Goal: Information Seeking & Learning: Find specific fact

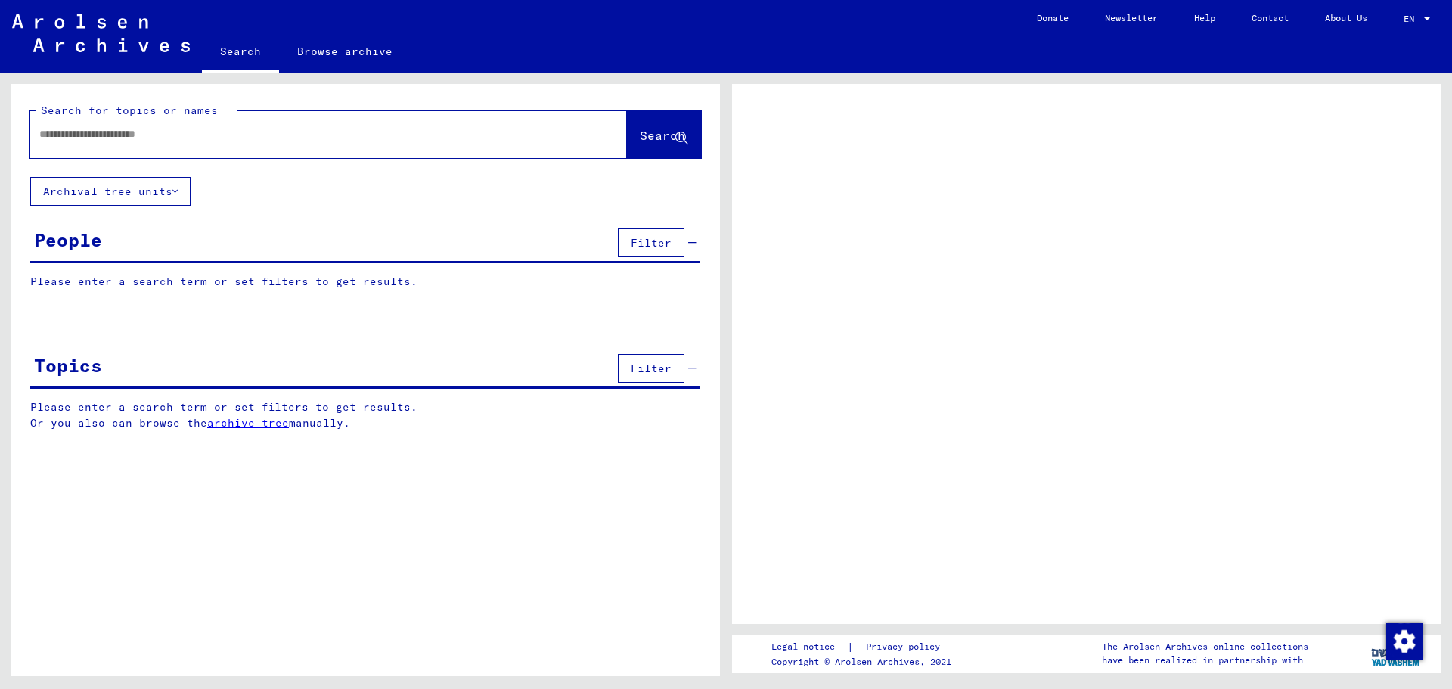
click at [531, 140] on input "text" at bounding box center [314, 134] width 551 height 16
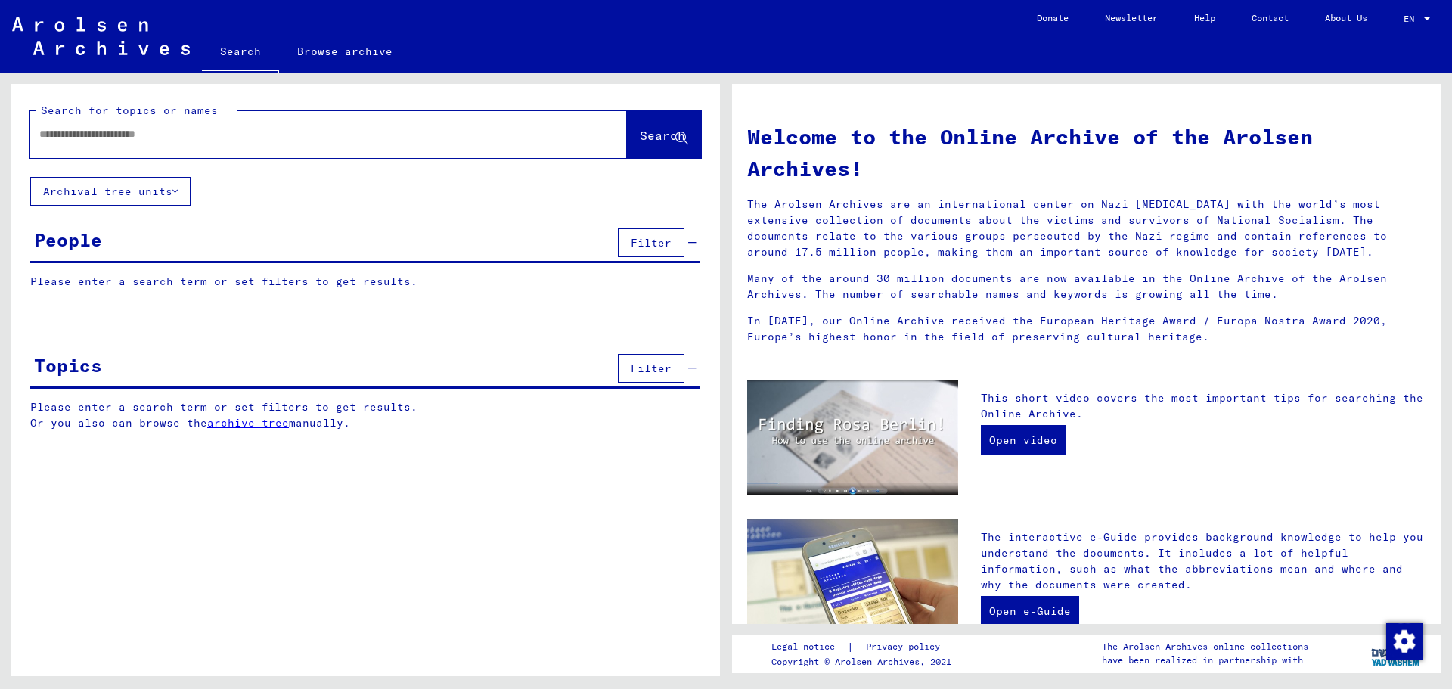
click at [430, 135] on input "text" at bounding box center [310, 134] width 542 height 16
paste input "**********"
click at [640, 130] on span "Search" at bounding box center [662, 135] width 45 height 15
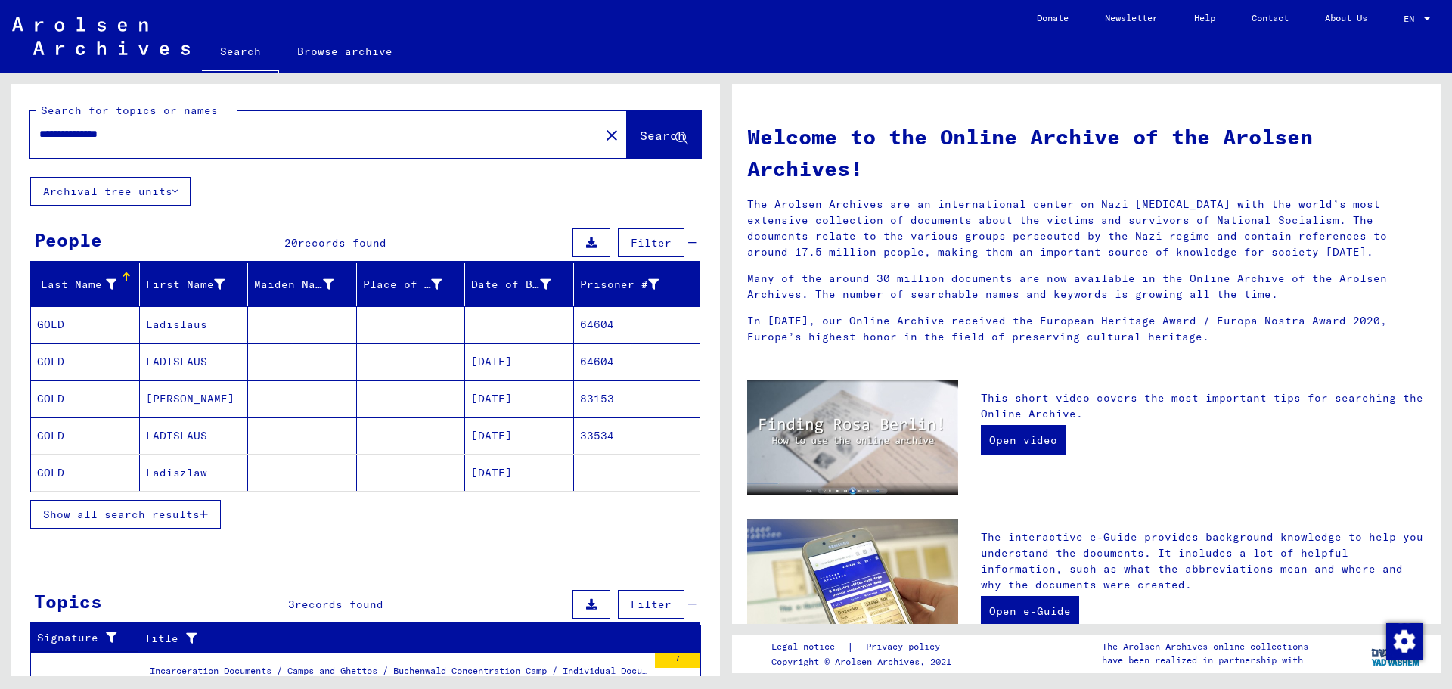
click at [180, 517] on span "Show all search results" at bounding box center [121, 515] width 157 height 14
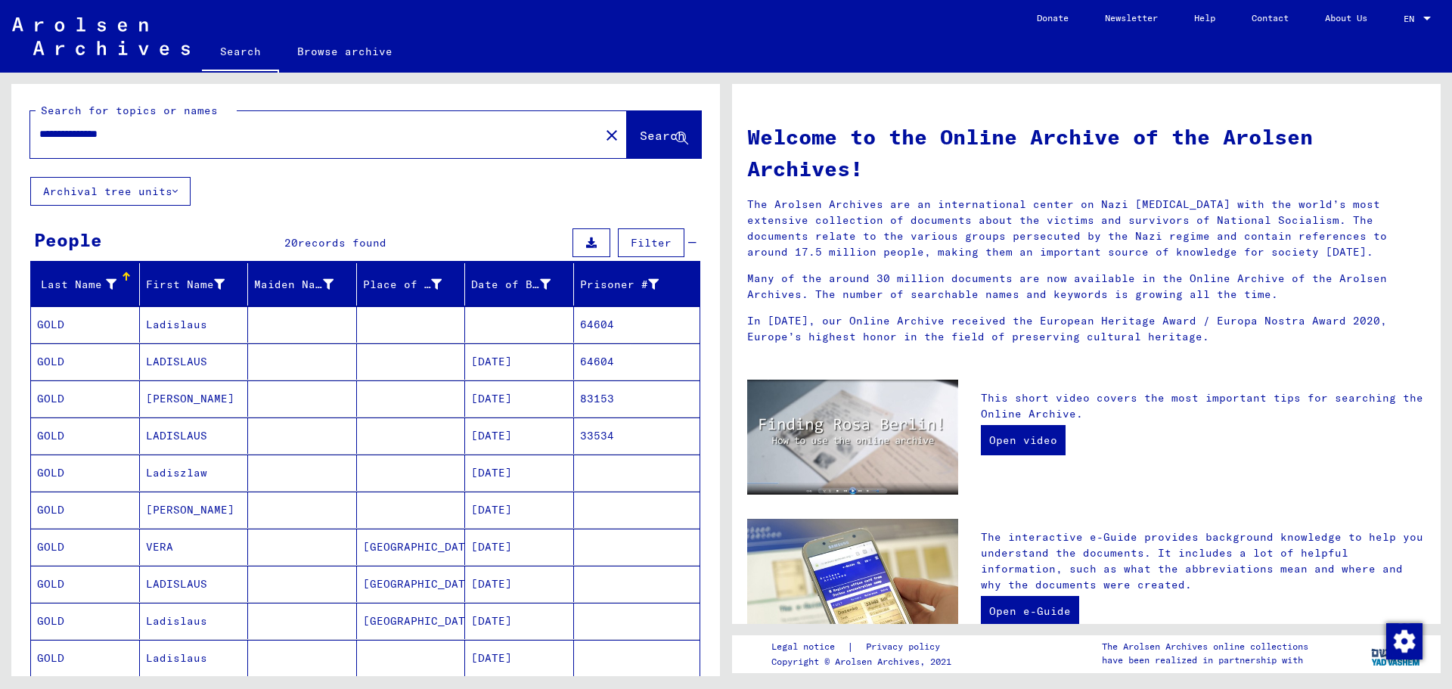
click at [513, 322] on mat-cell at bounding box center [519, 324] width 109 height 36
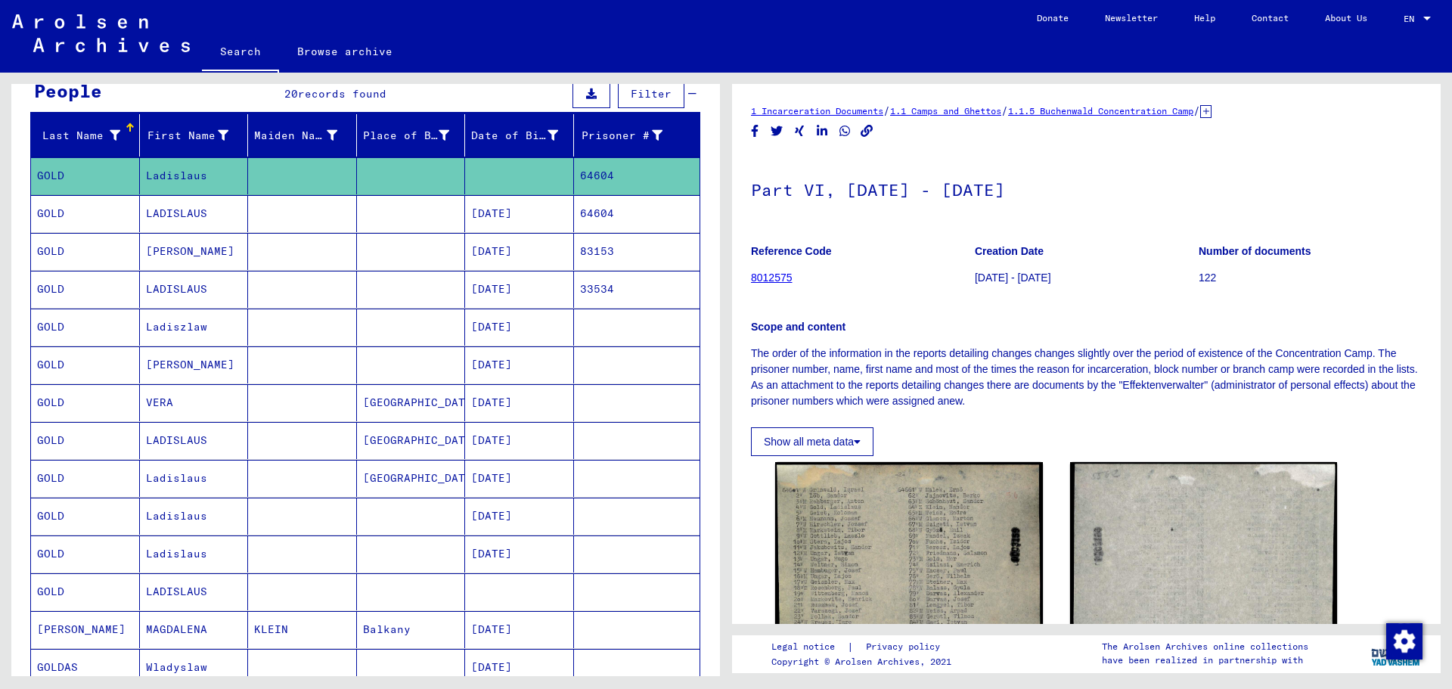
click at [532, 359] on mat-cell "[DATE]" at bounding box center [519, 364] width 109 height 37
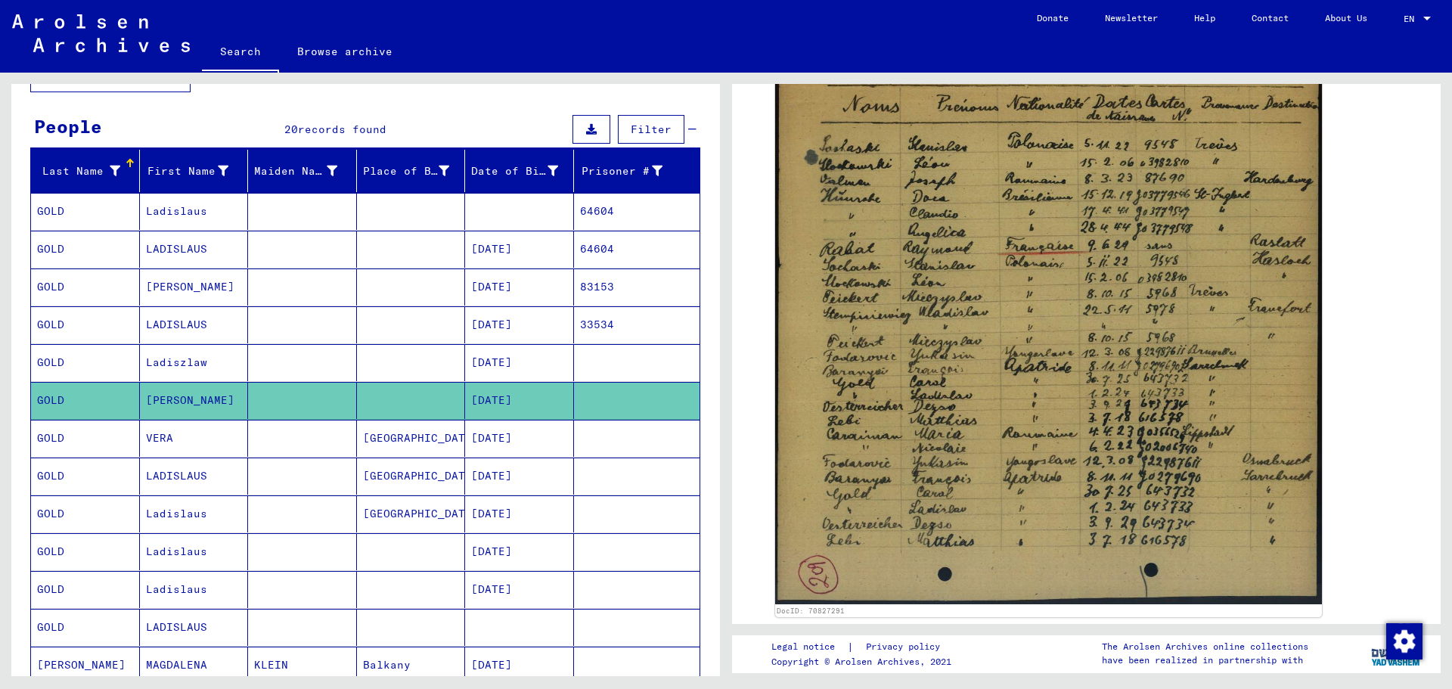
scroll to position [111, 0]
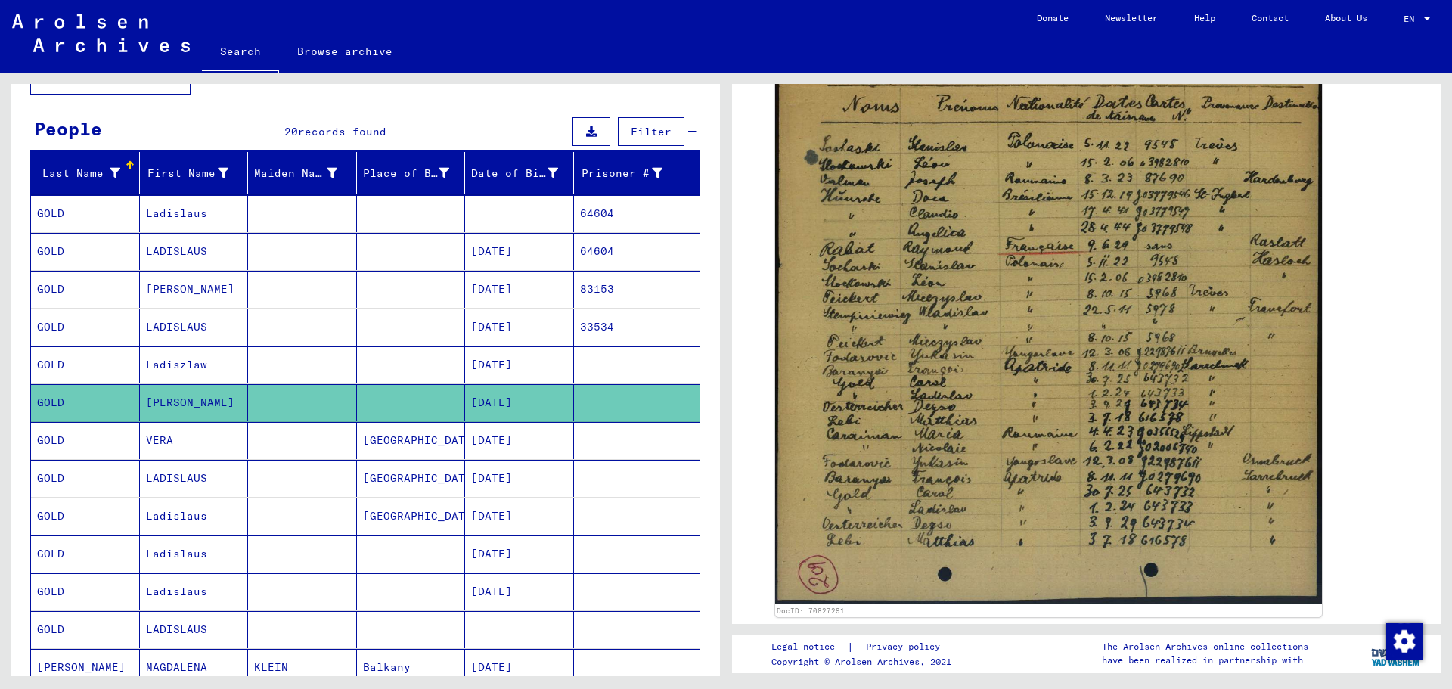
click at [511, 370] on mat-cell "[DATE]" at bounding box center [519, 364] width 109 height 37
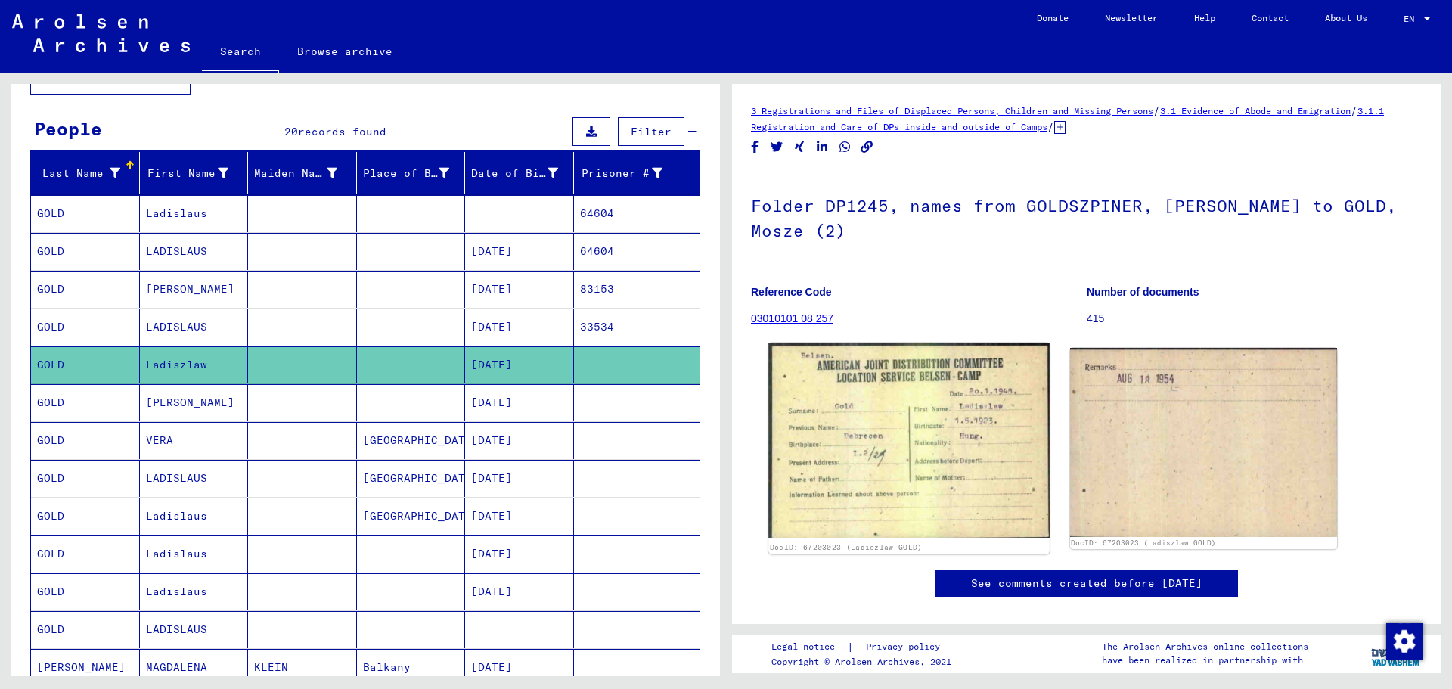
click at [840, 424] on img at bounding box center [908, 440] width 281 height 195
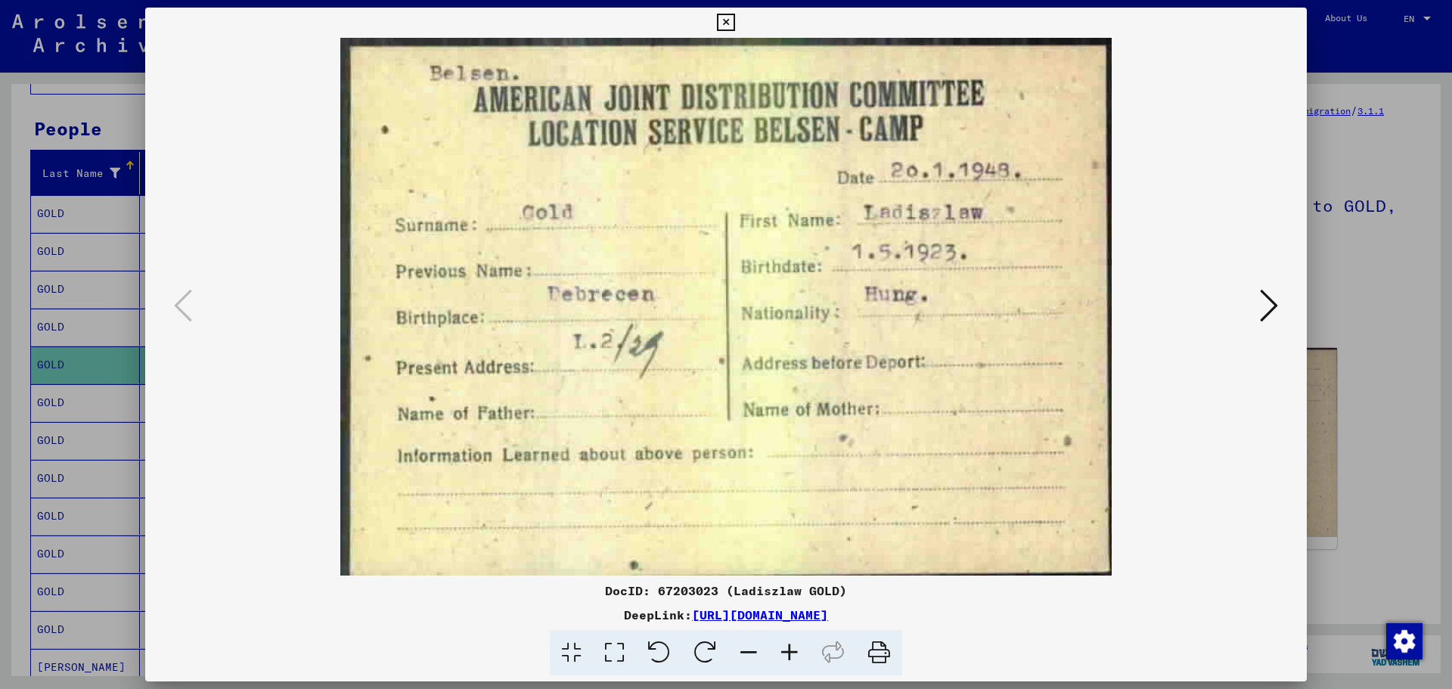
click at [732, 24] on icon at bounding box center [725, 23] width 17 height 18
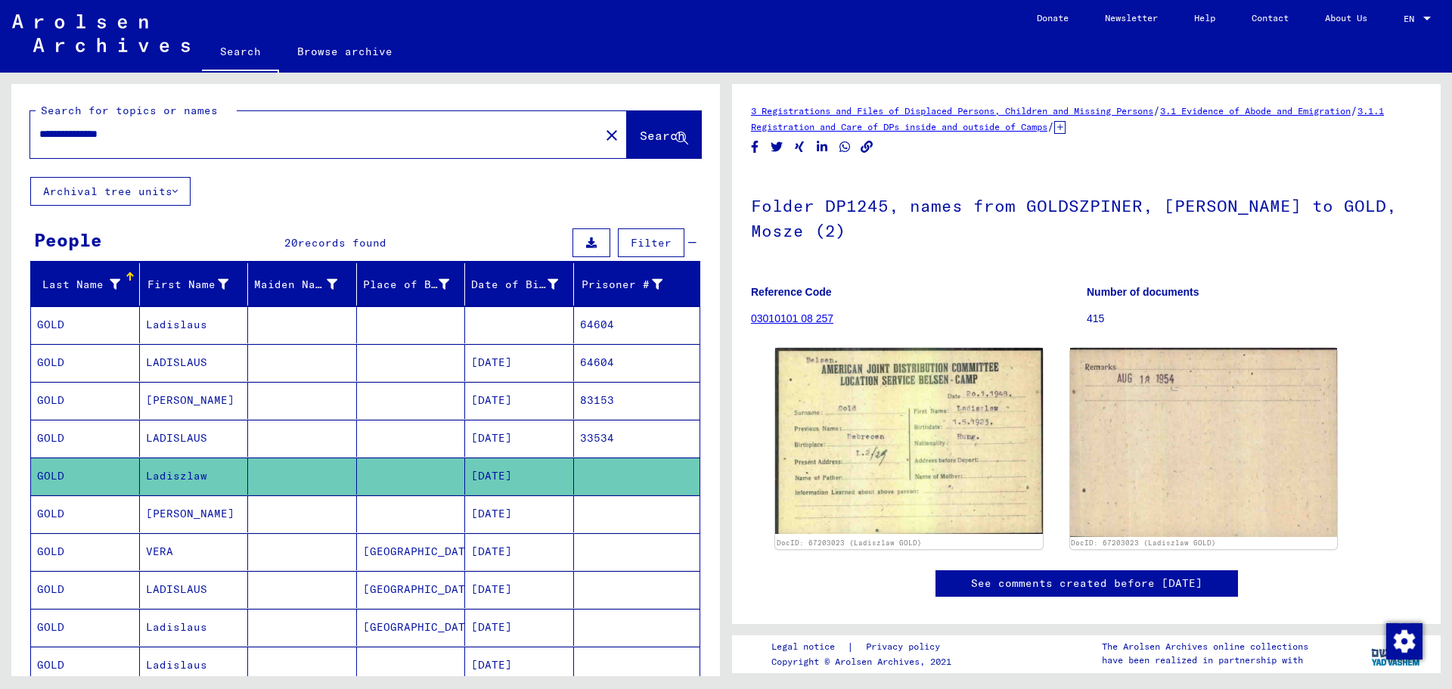
drag, startPoint x: 78, startPoint y: 135, endPoint x: 160, endPoint y: 141, distance: 82.7
click at [160, 141] on input "**********" at bounding box center [314, 134] width 551 height 16
type input "**********"
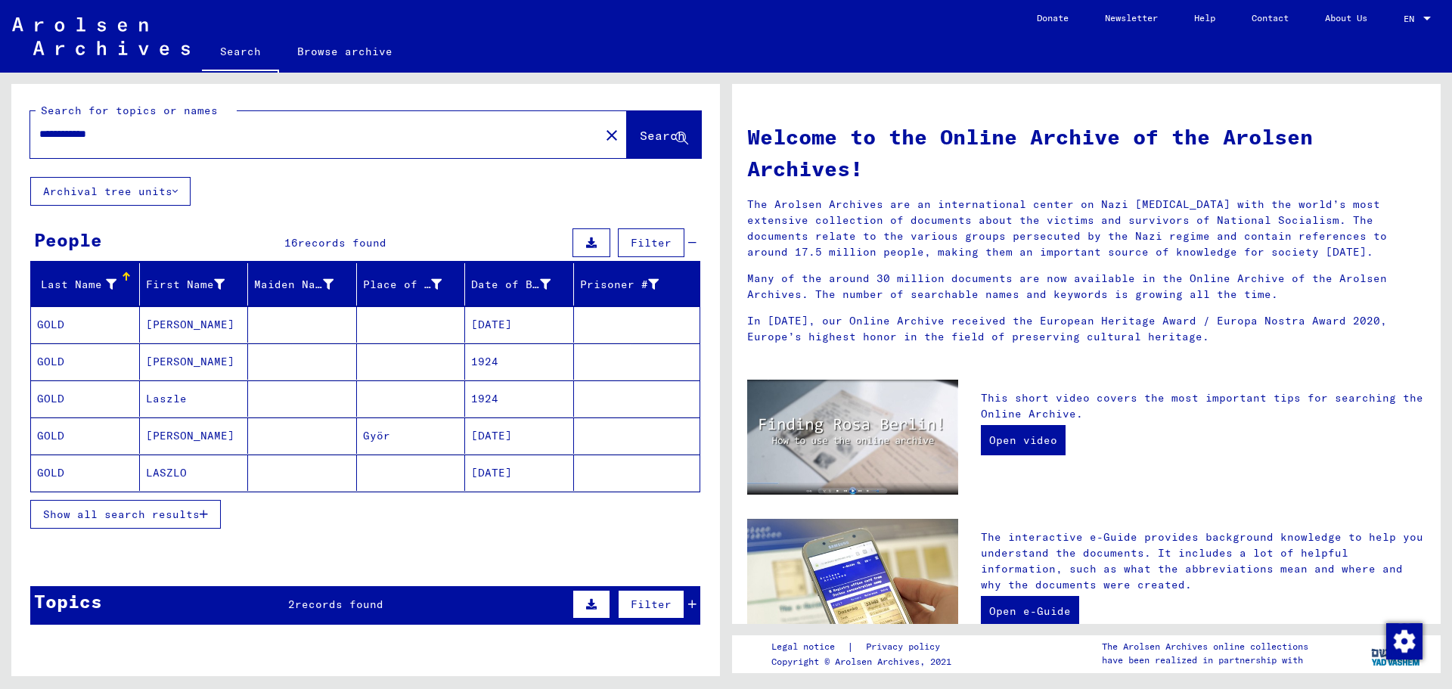
click at [192, 517] on span "Show all search results" at bounding box center [121, 515] width 157 height 14
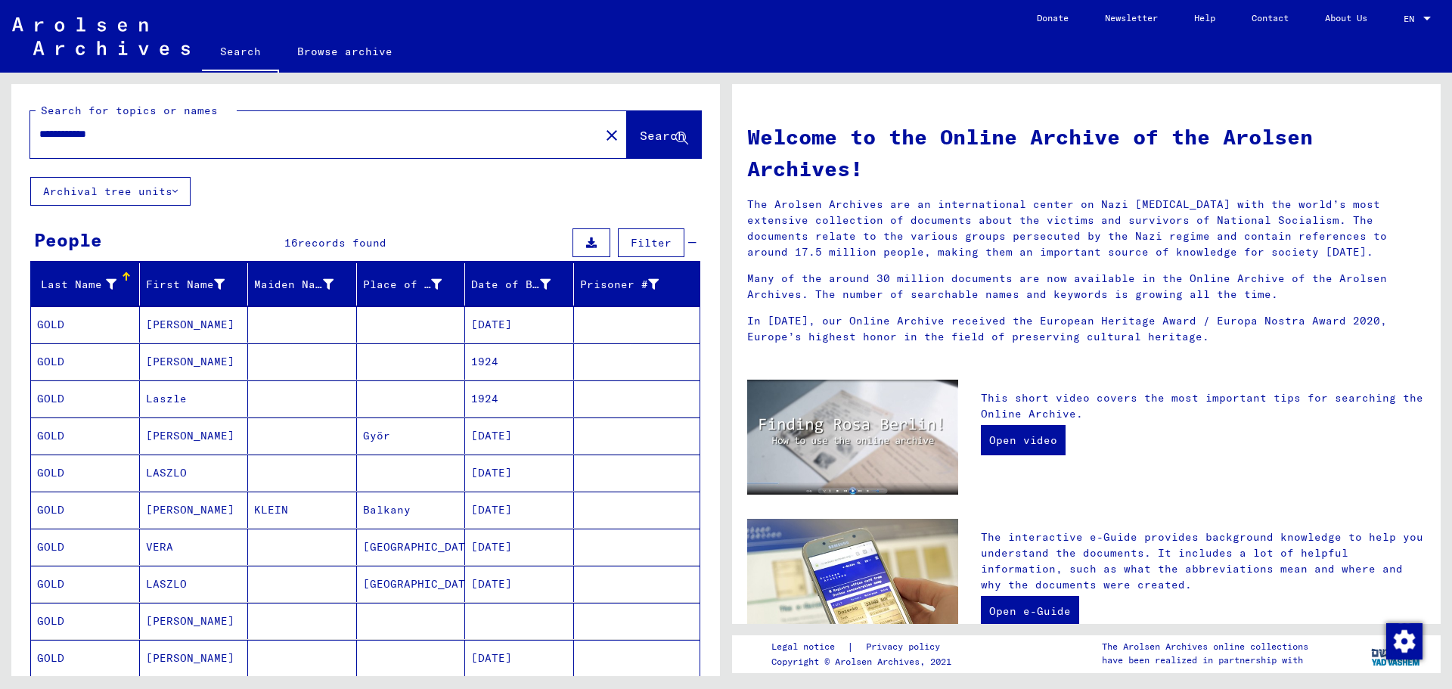
click at [191, 478] on mat-cell "LASZLO" at bounding box center [194, 473] width 109 height 36
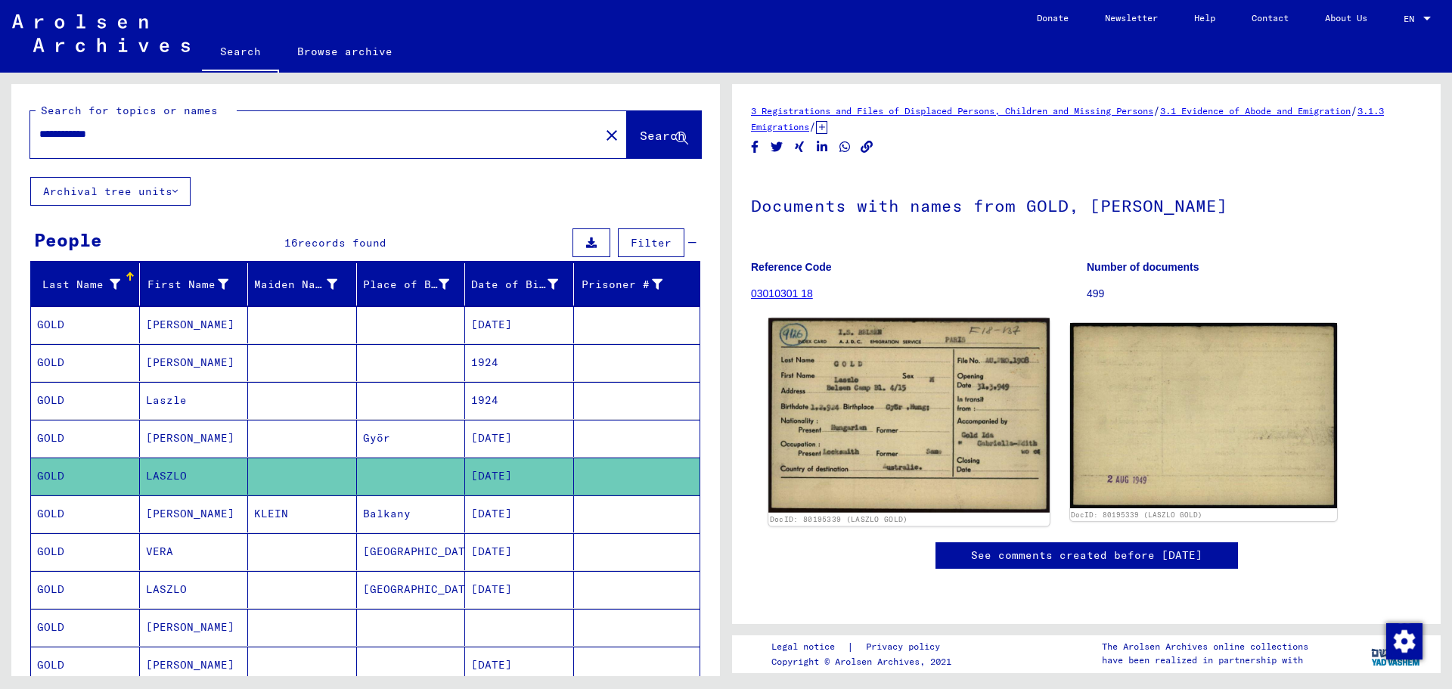
click at [914, 393] on img at bounding box center [908, 415] width 281 height 194
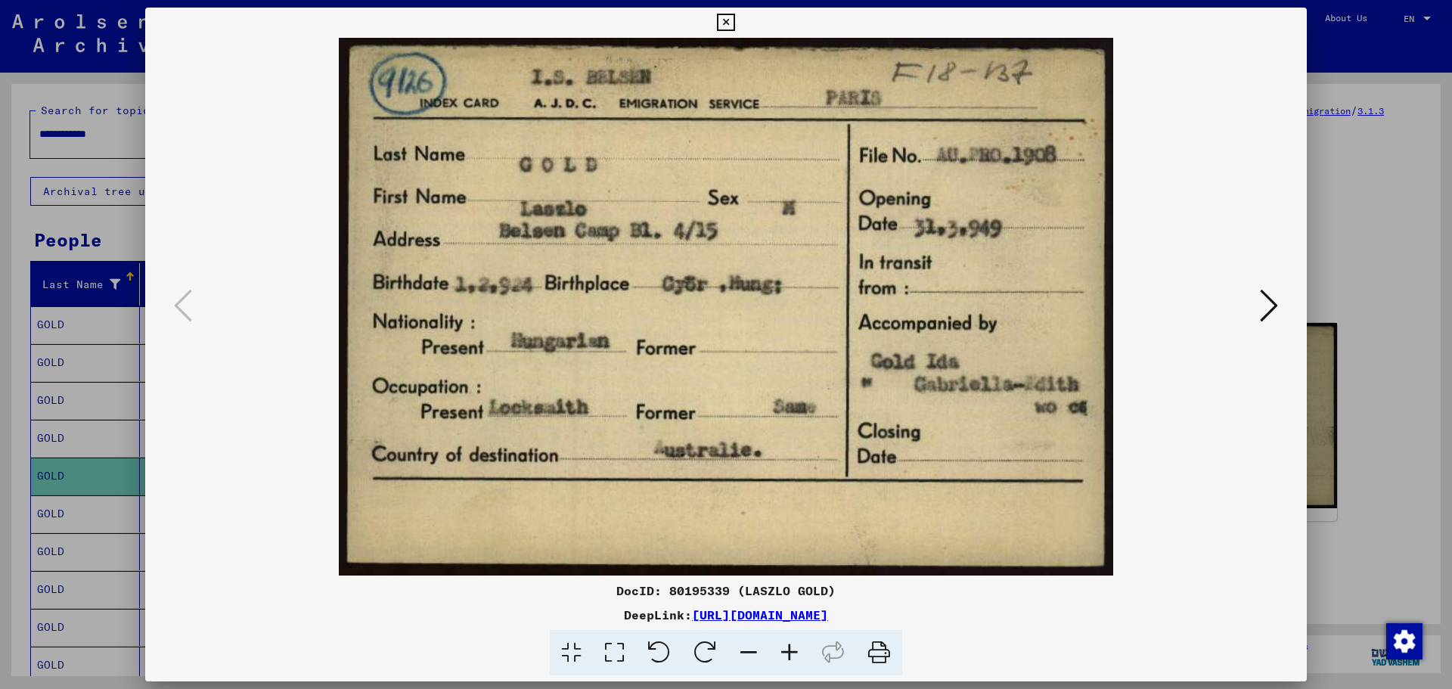
click at [1219, 157] on img at bounding box center [726, 307] width 1059 height 538
click at [1275, 320] on icon at bounding box center [1269, 305] width 18 height 36
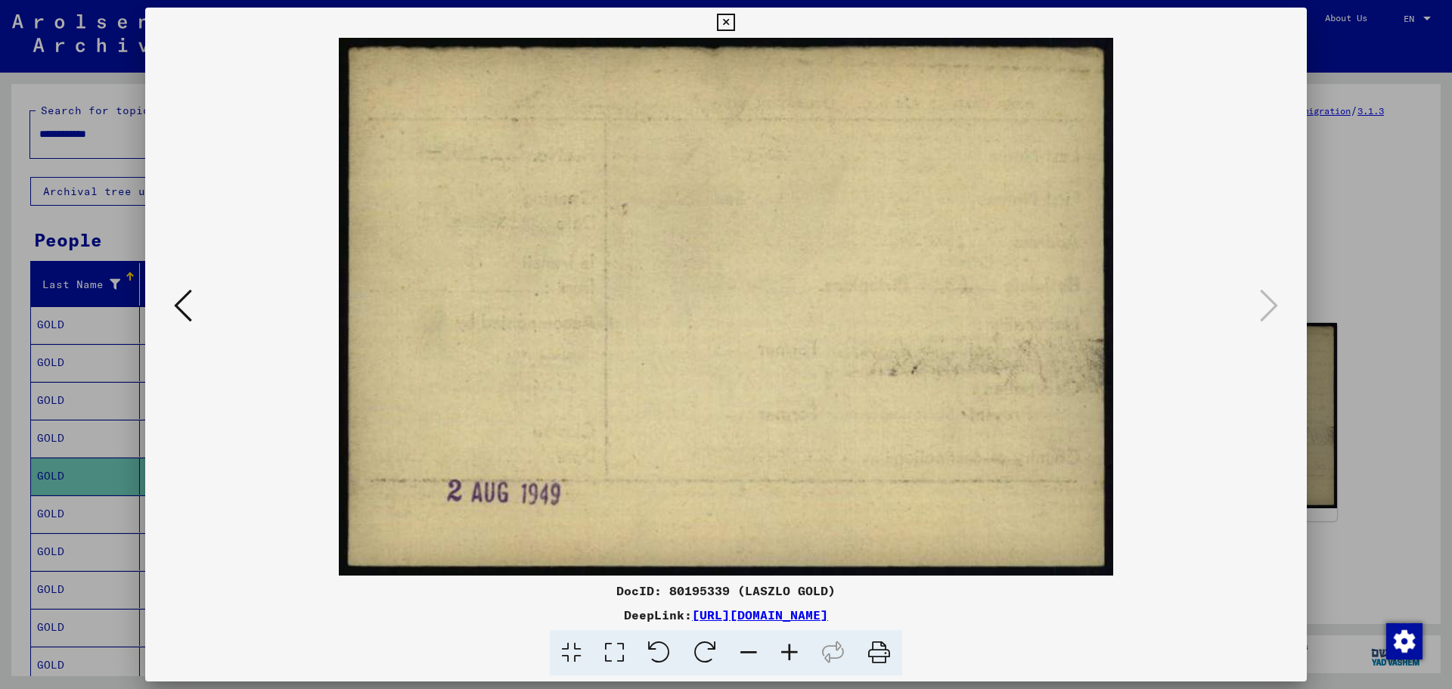
click at [167, 312] on div at bounding box center [726, 307] width 1162 height 538
click at [180, 308] on icon at bounding box center [183, 305] width 18 height 36
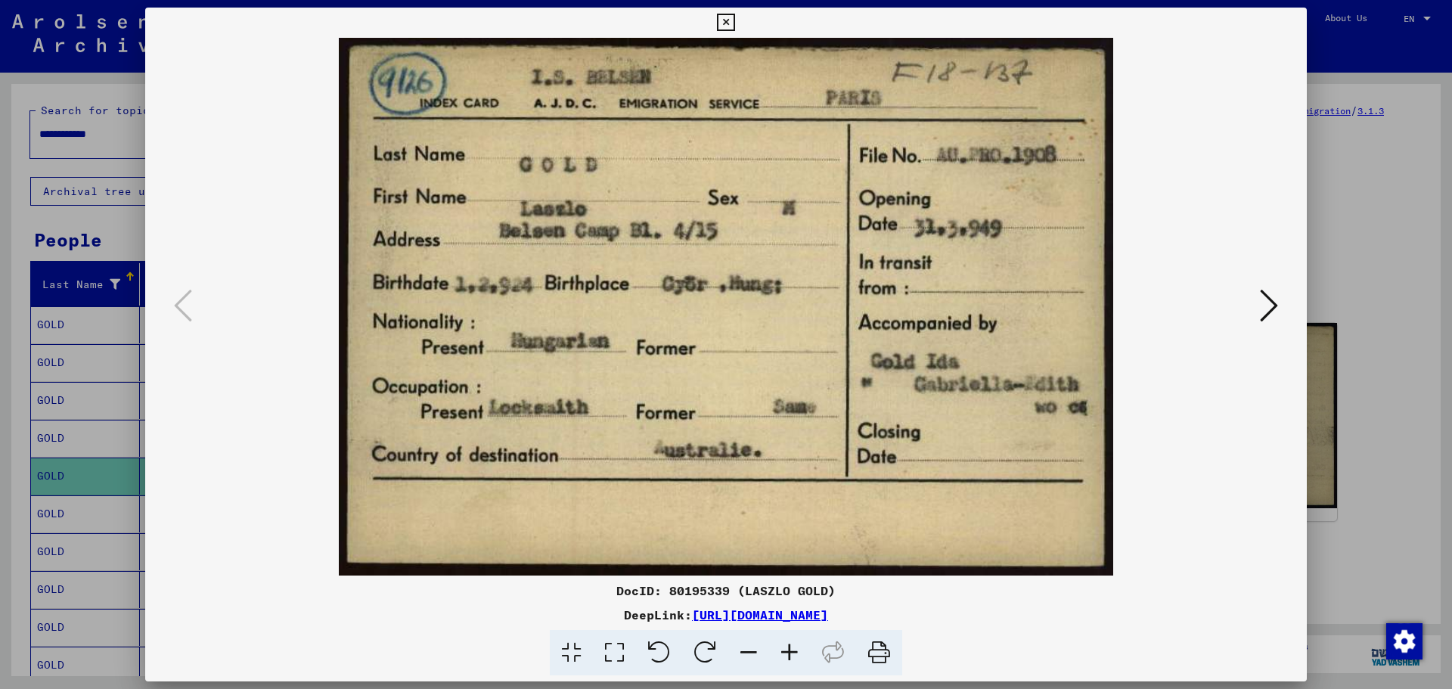
click at [726, 24] on icon at bounding box center [725, 23] width 17 height 18
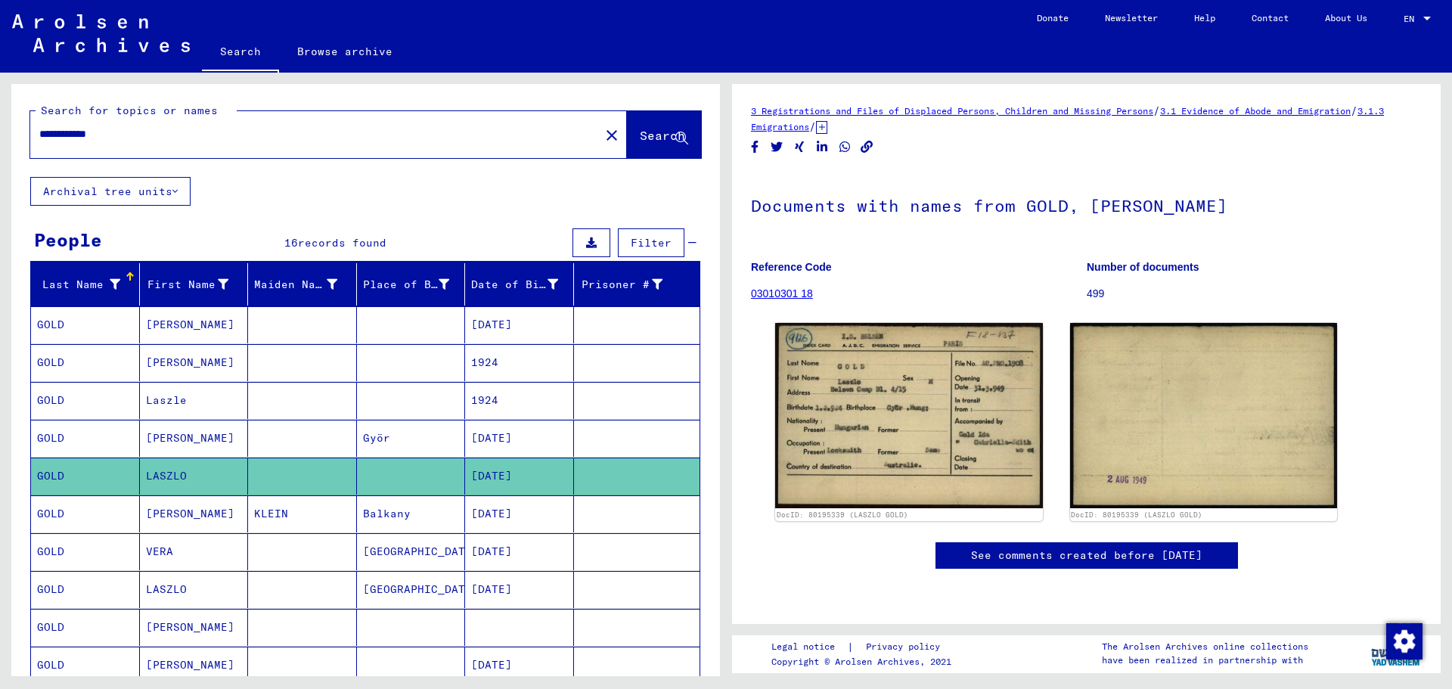
click at [497, 447] on mat-cell "[DATE]" at bounding box center [519, 438] width 109 height 37
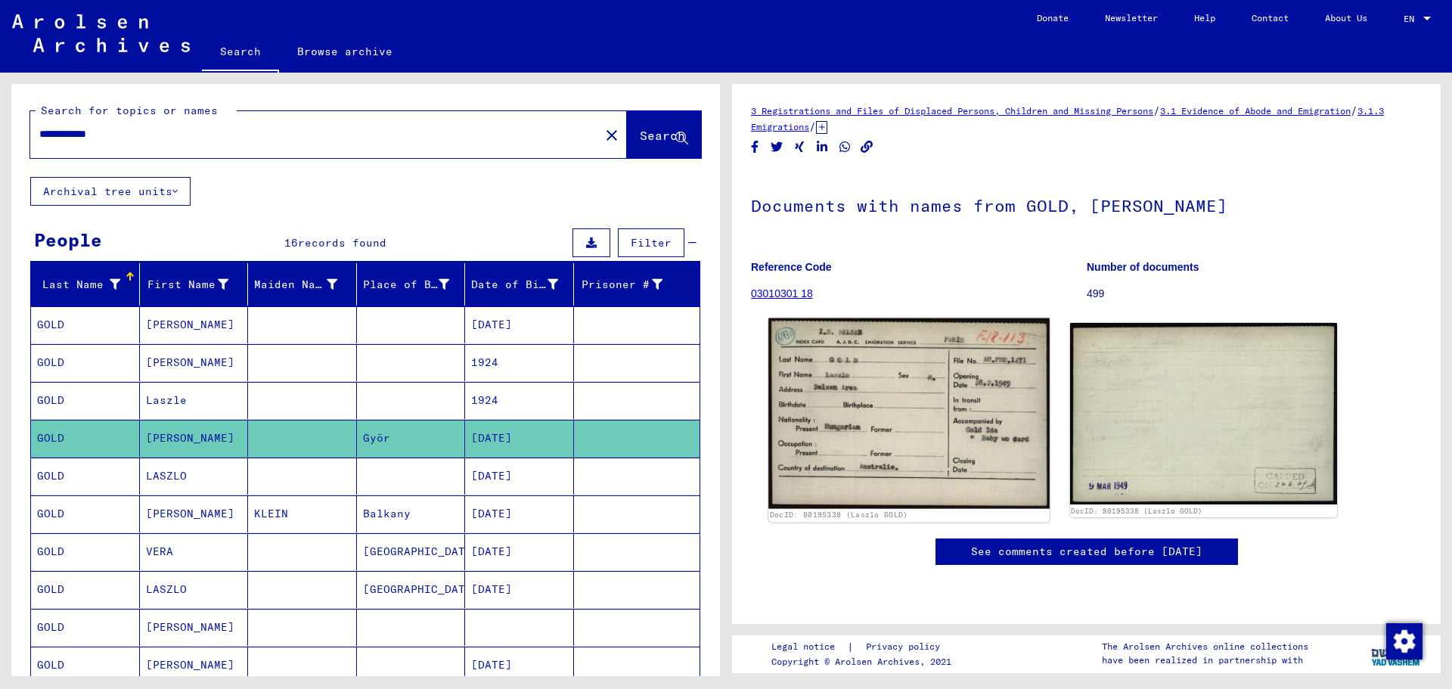
click at [876, 433] on img at bounding box center [908, 413] width 281 height 191
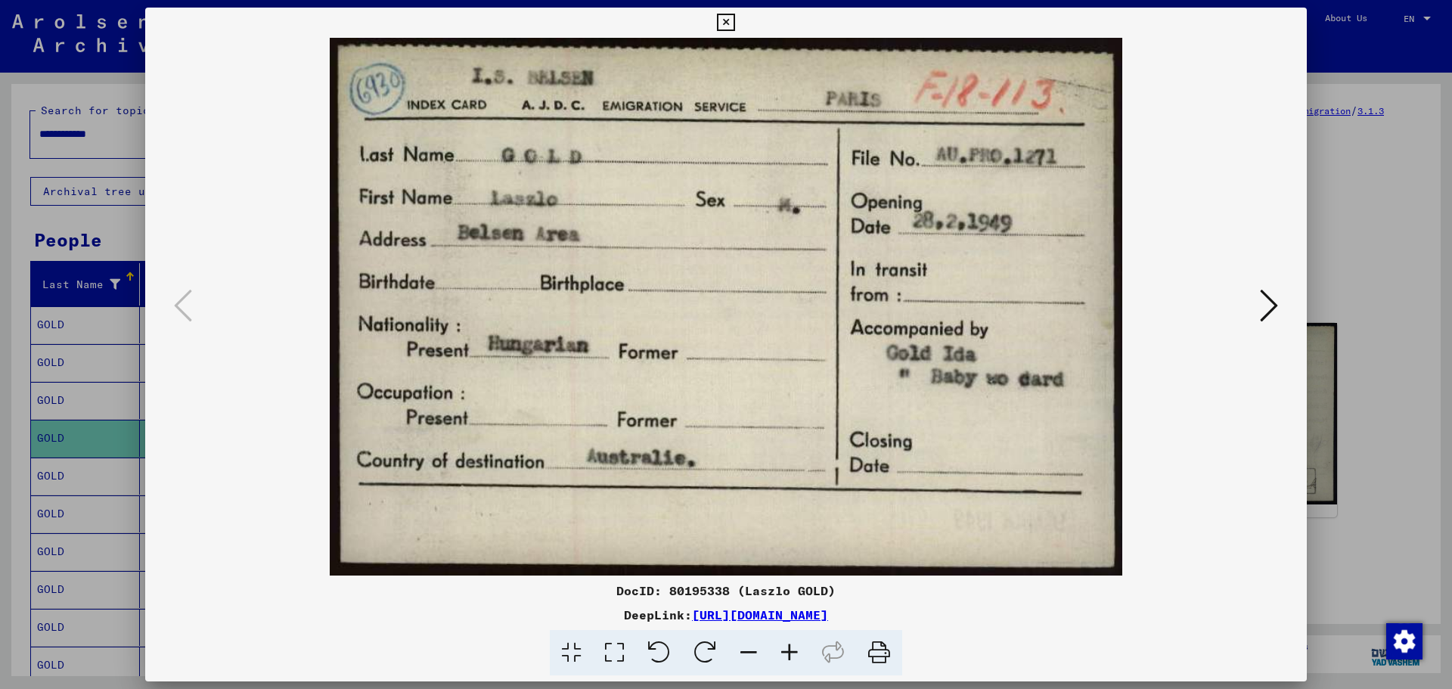
click at [724, 17] on icon at bounding box center [725, 23] width 17 height 18
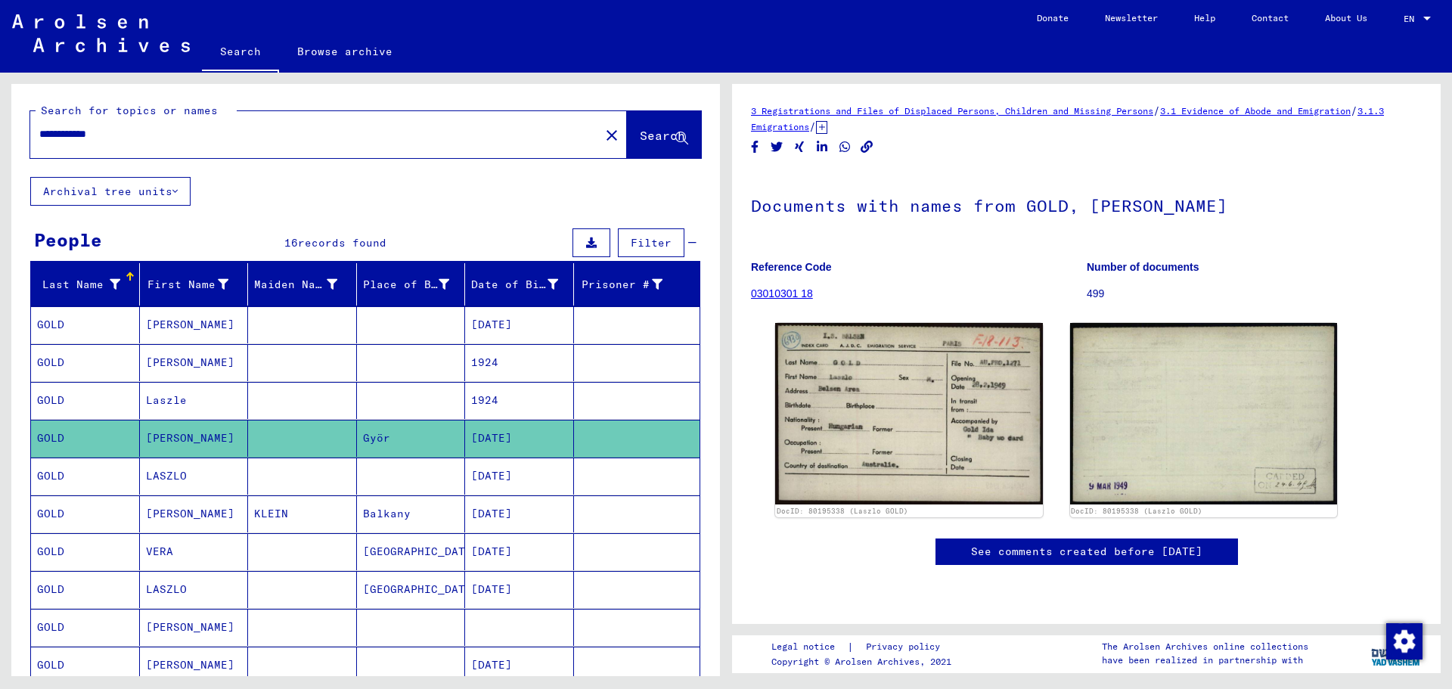
click at [511, 364] on mat-cell "1924" at bounding box center [519, 362] width 109 height 37
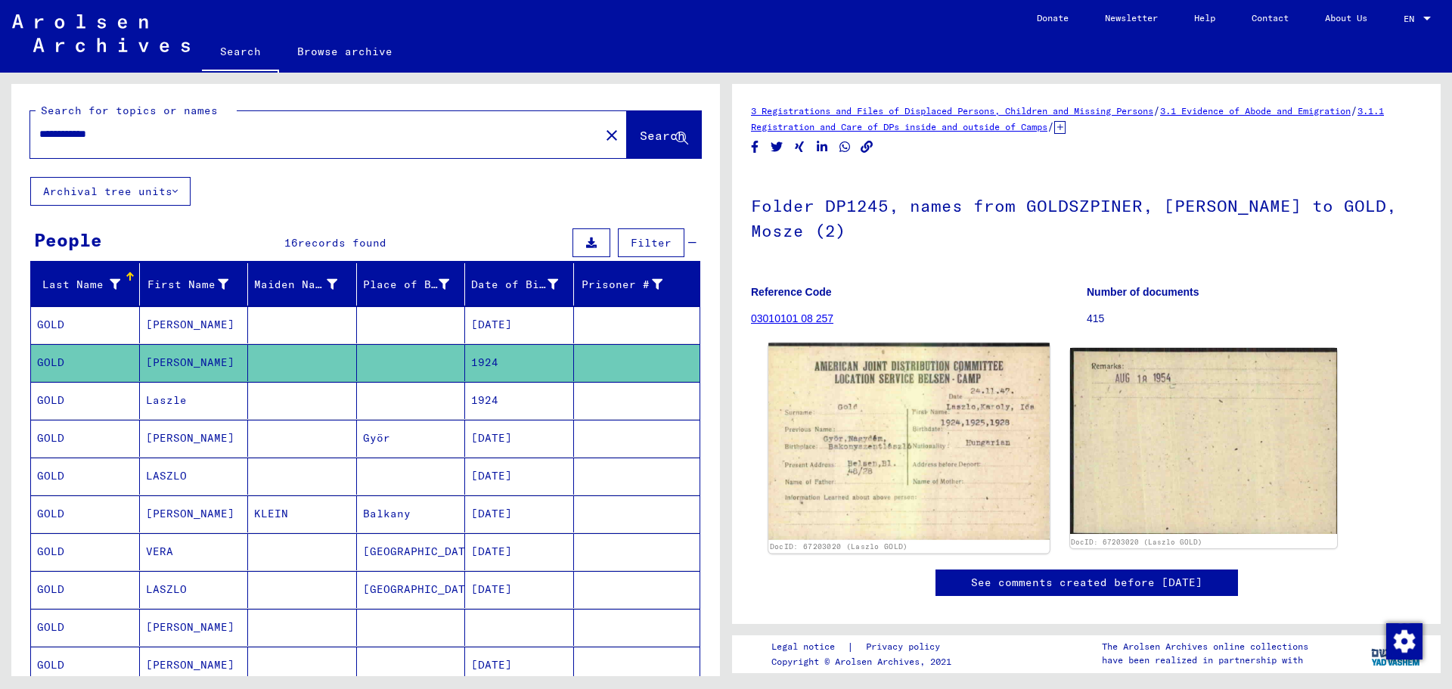
click at [870, 436] on img at bounding box center [908, 441] width 281 height 197
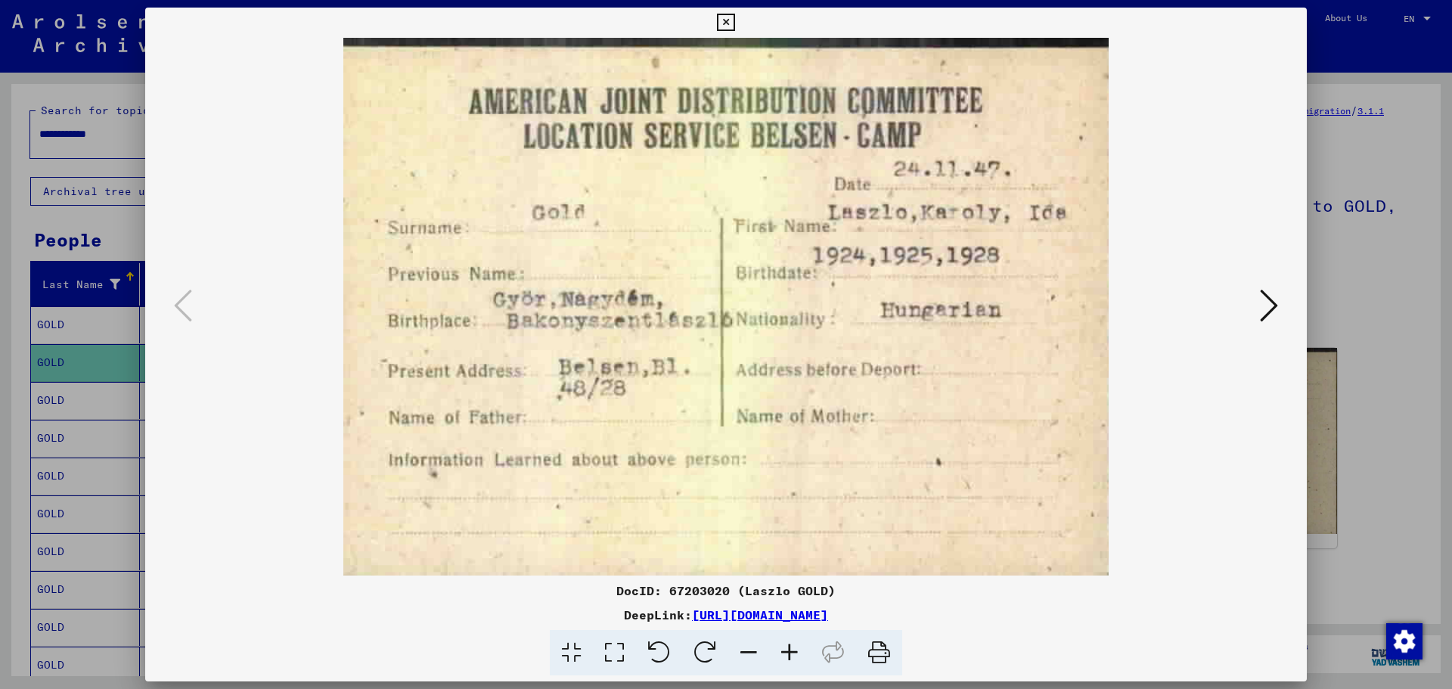
click at [723, 23] on icon at bounding box center [725, 23] width 17 height 18
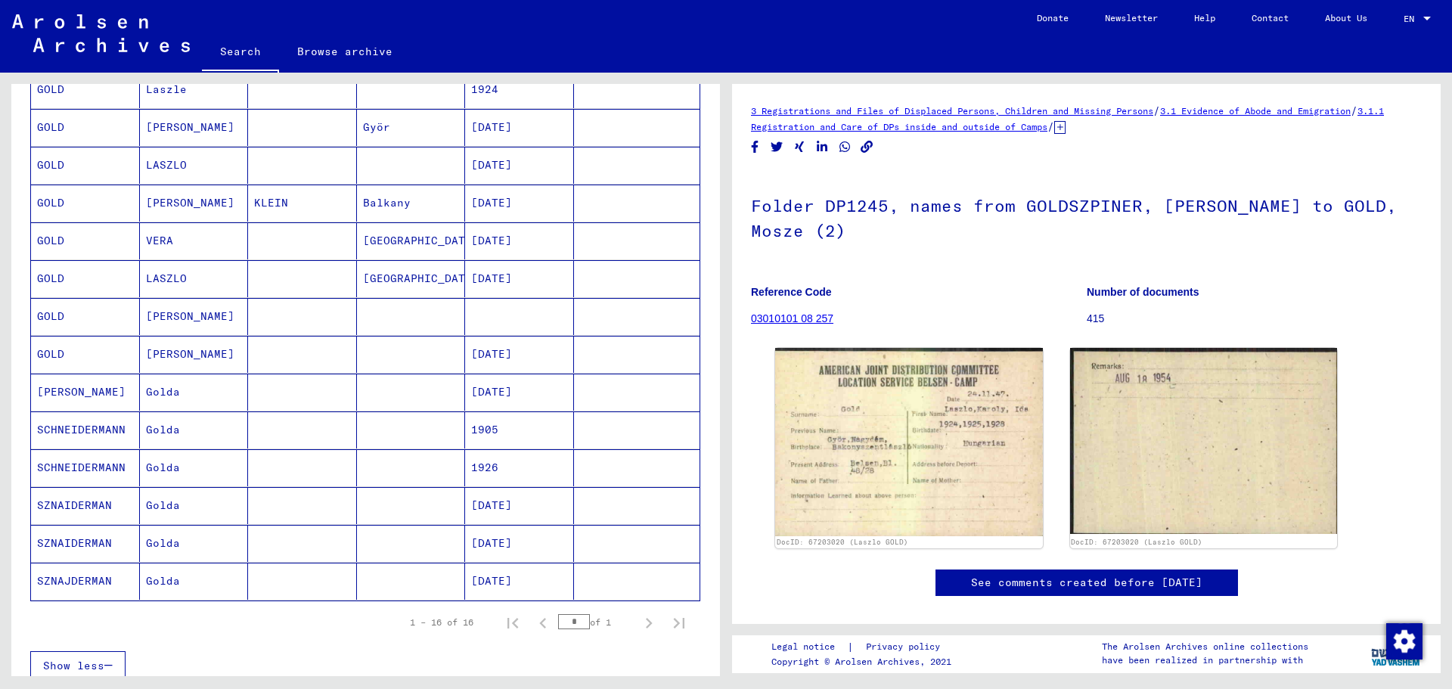
scroll to position [315, 0]
click at [393, 277] on mat-cell "[GEOGRAPHIC_DATA]" at bounding box center [411, 274] width 109 height 37
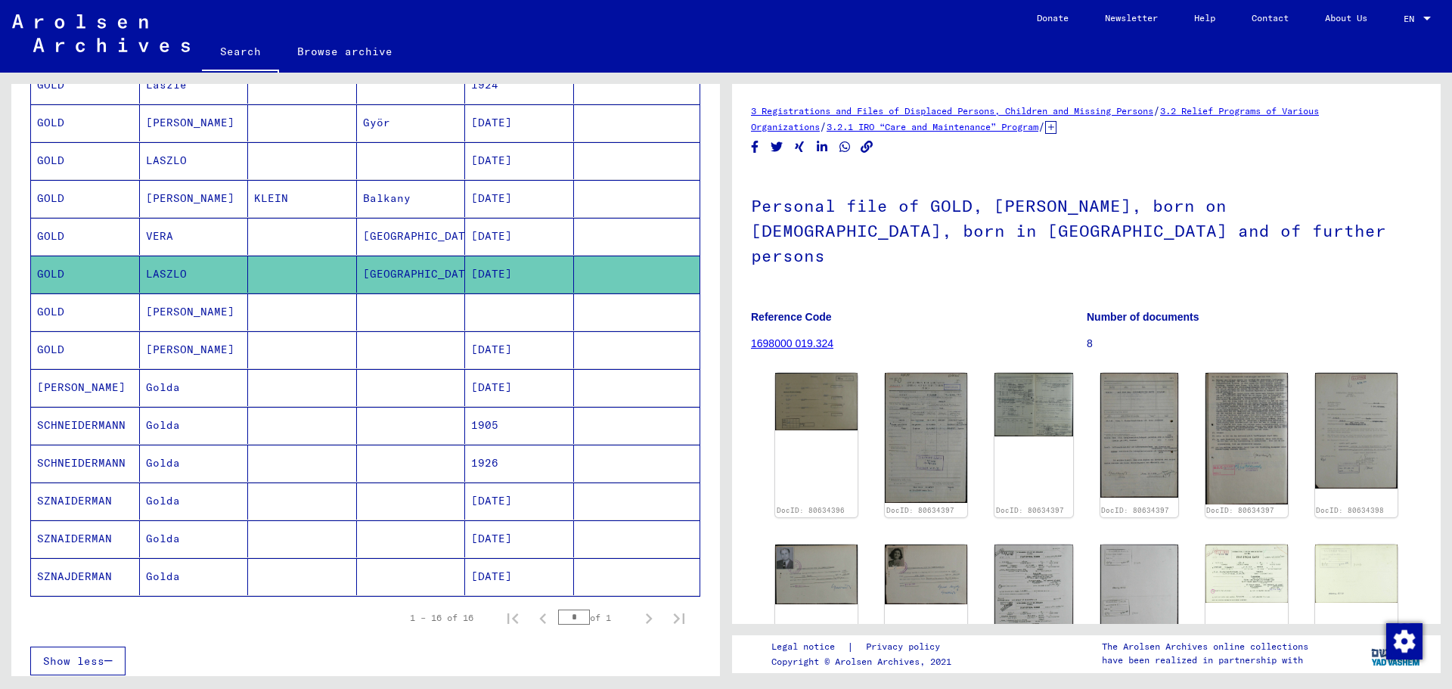
click at [390, 389] on mat-cell at bounding box center [411, 387] width 109 height 37
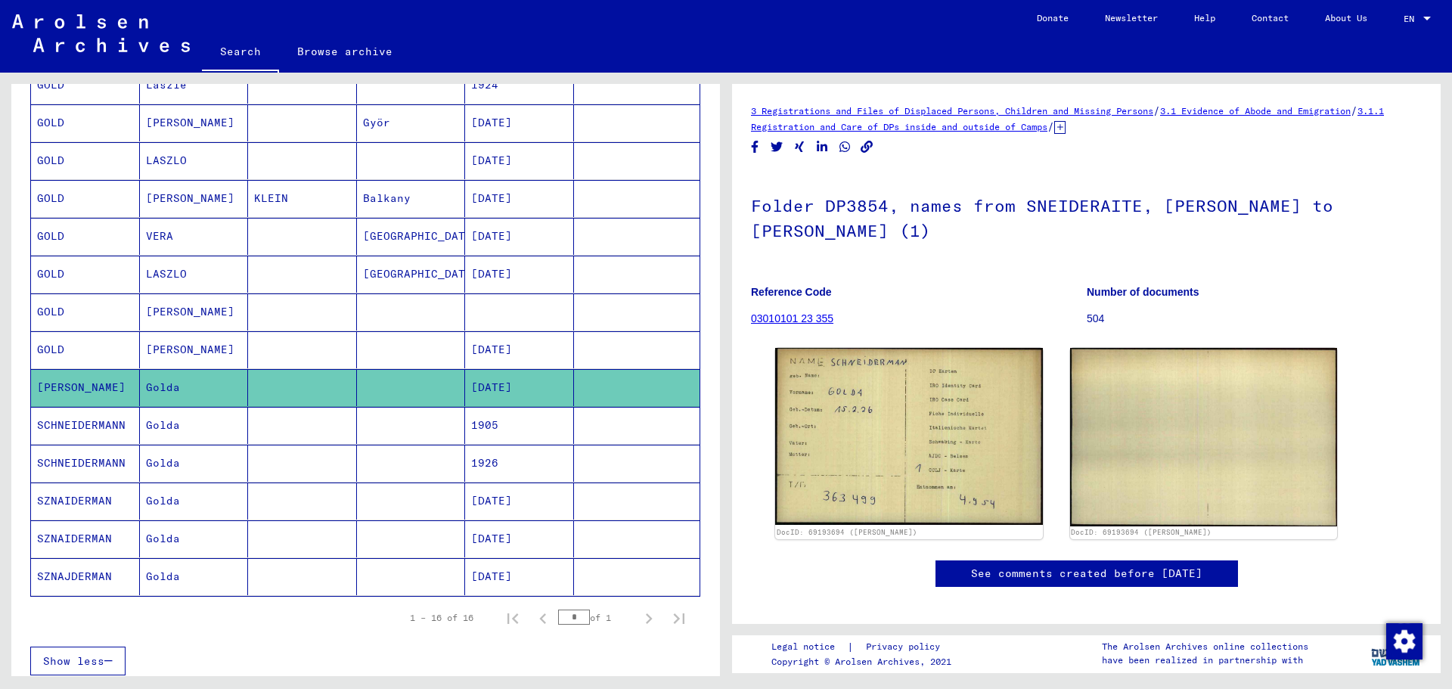
click at [529, 313] on mat-cell at bounding box center [519, 311] width 109 height 37
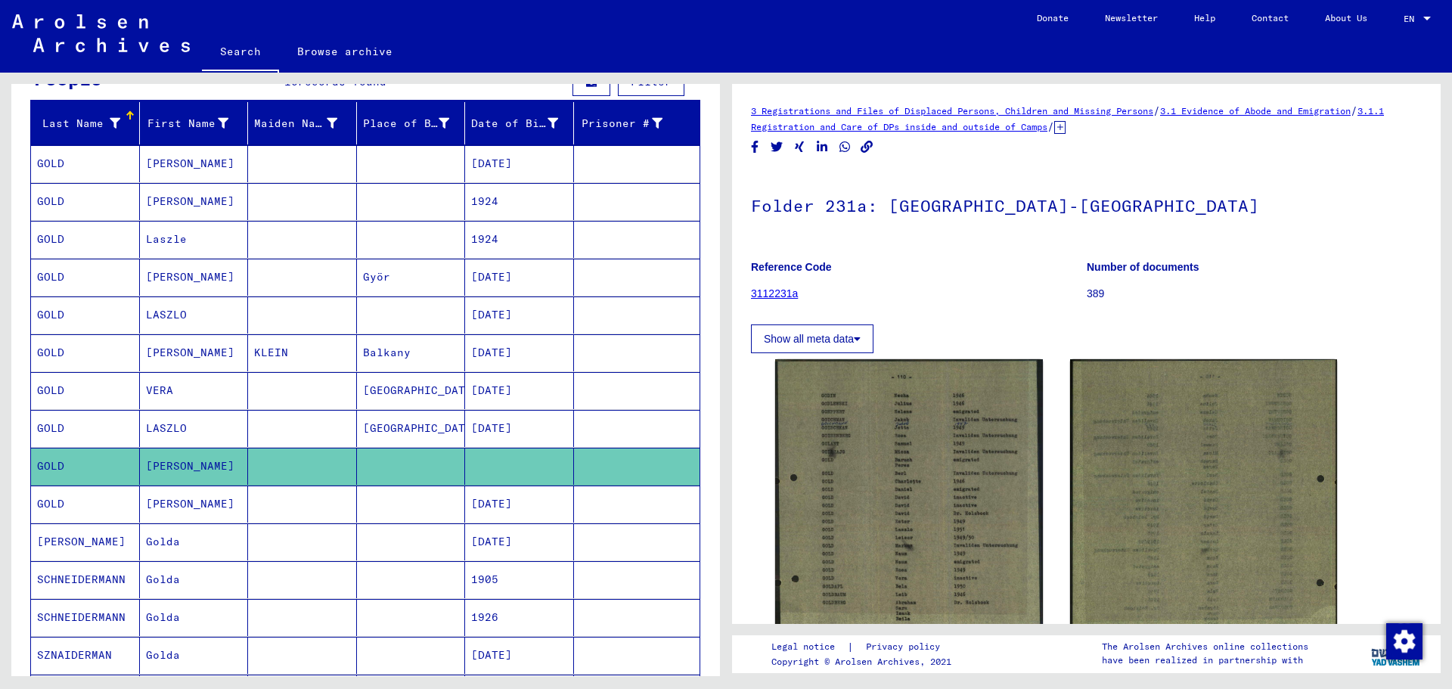
scroll to position [158, 0]
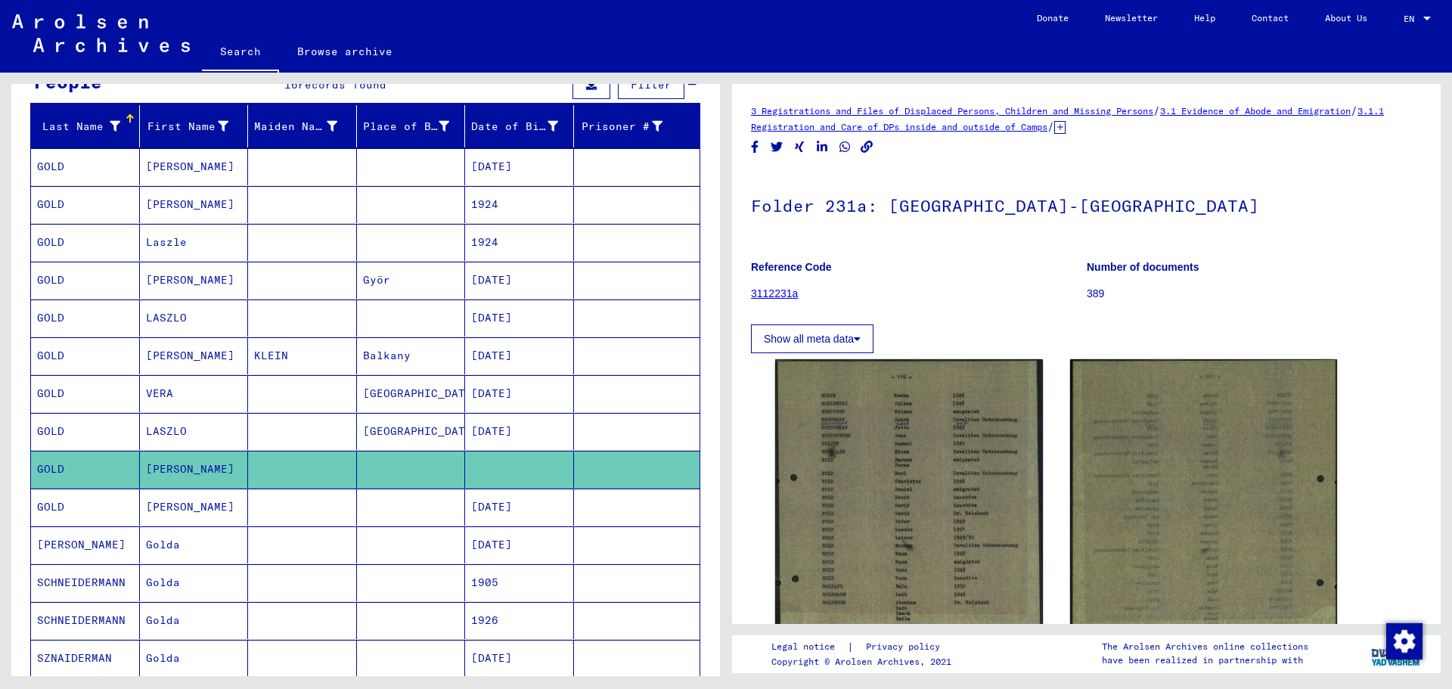
click at [492, 176] on mat-cell "[DATE]" at bounding box center [519, 166] width 109 height 37
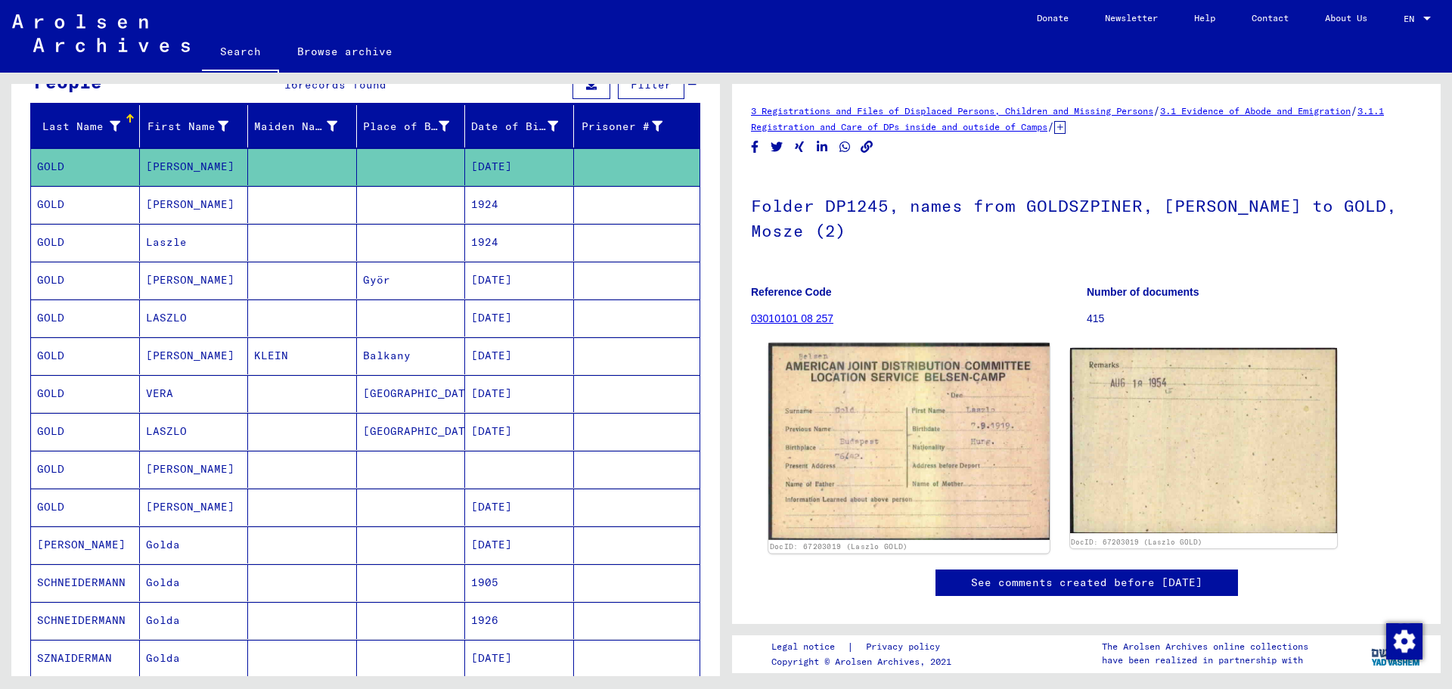
click at [952, 450] on img at bounding box center [908, 441] width 281 height 197
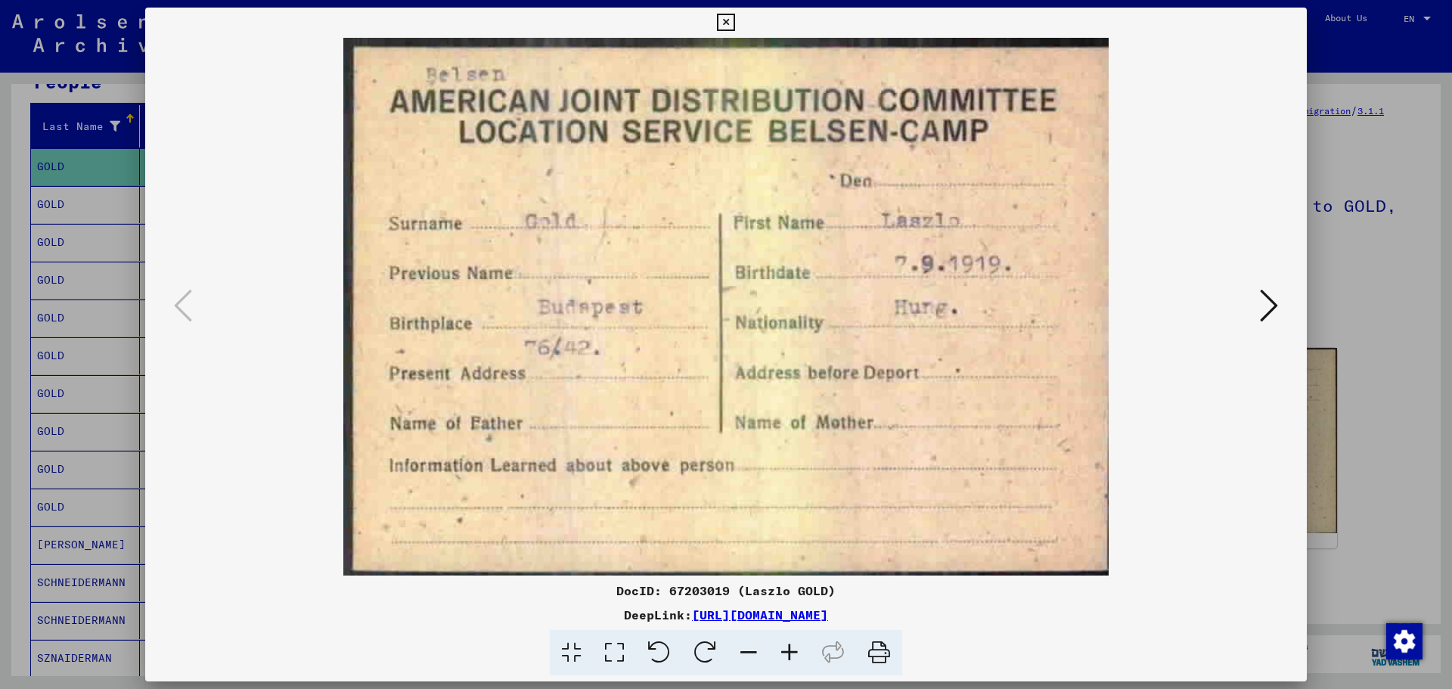
click at [726, 23] on icon at bounding box center [725, 23] width 17 height 18
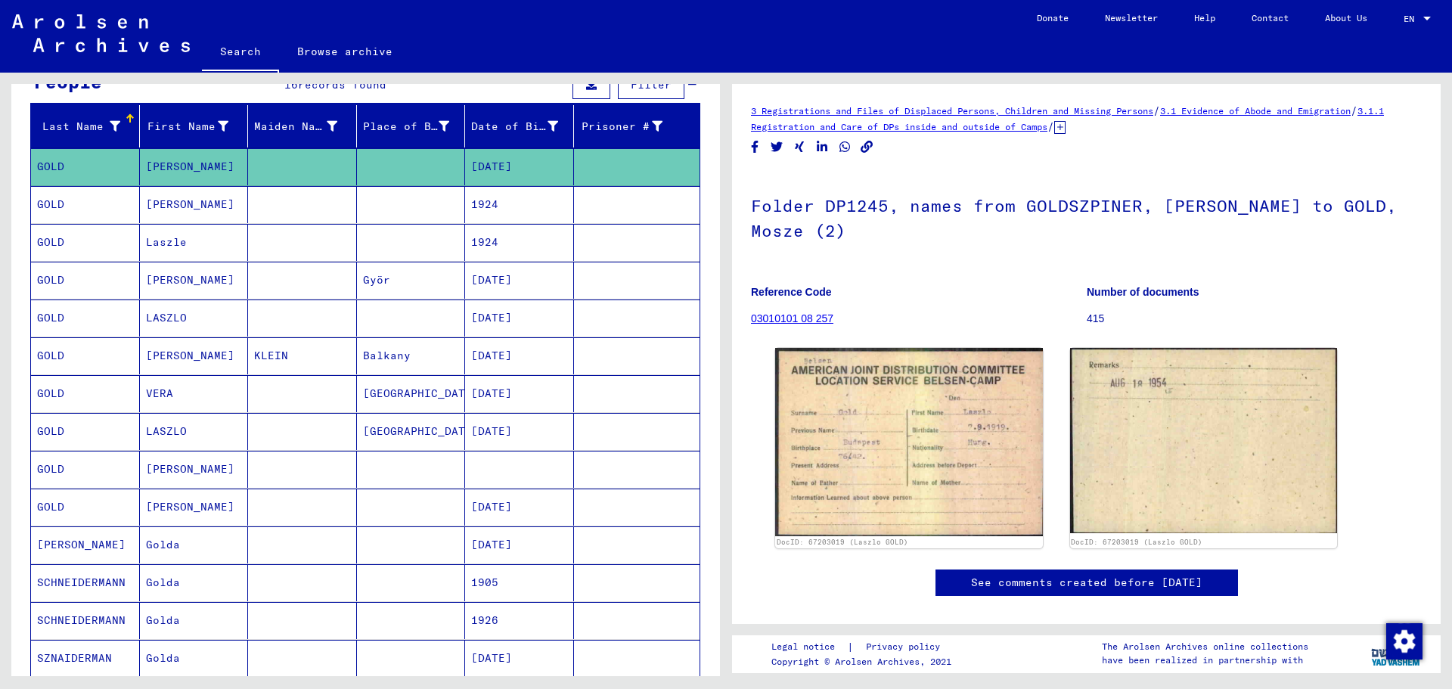
click at [413, 236] on mat-cell at bounding box center [411, 242] width 109 height 37
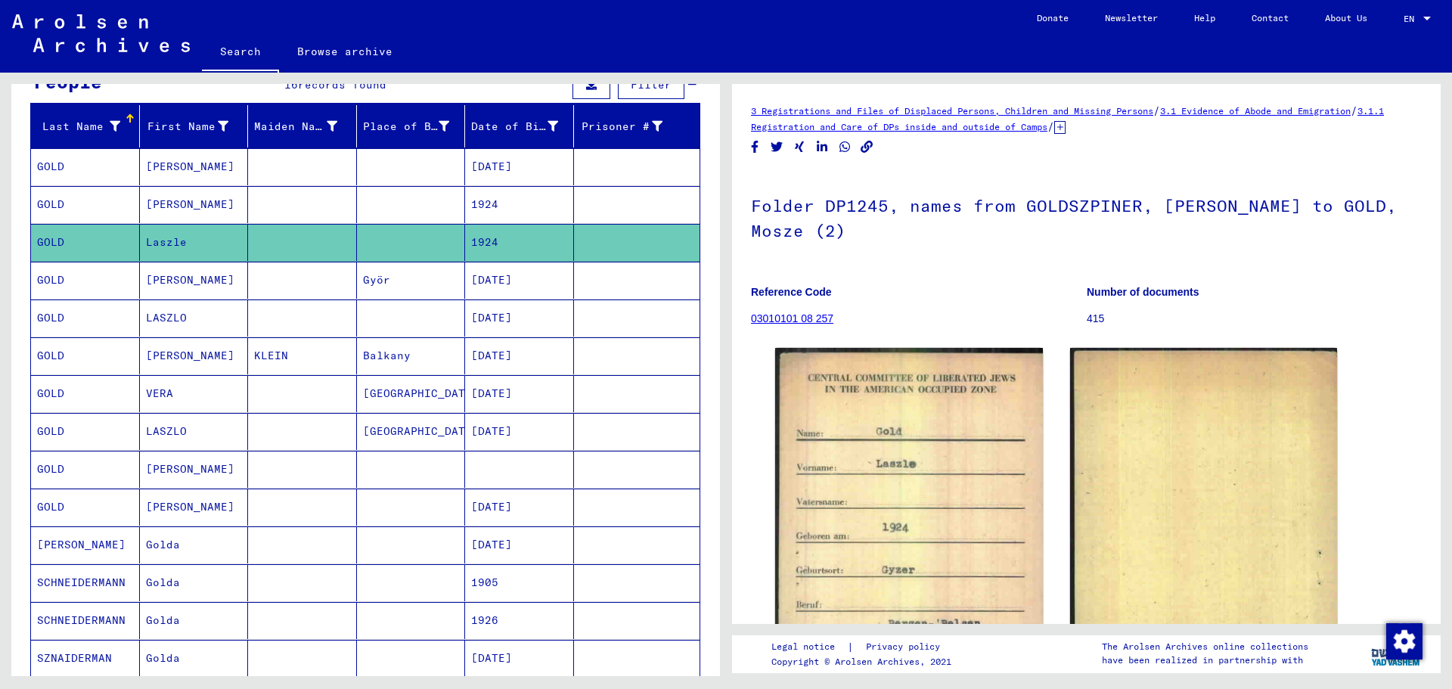
click at [408, 277] on mat-cell "Györ" at bounding box center [411, 280] width 109 height 37
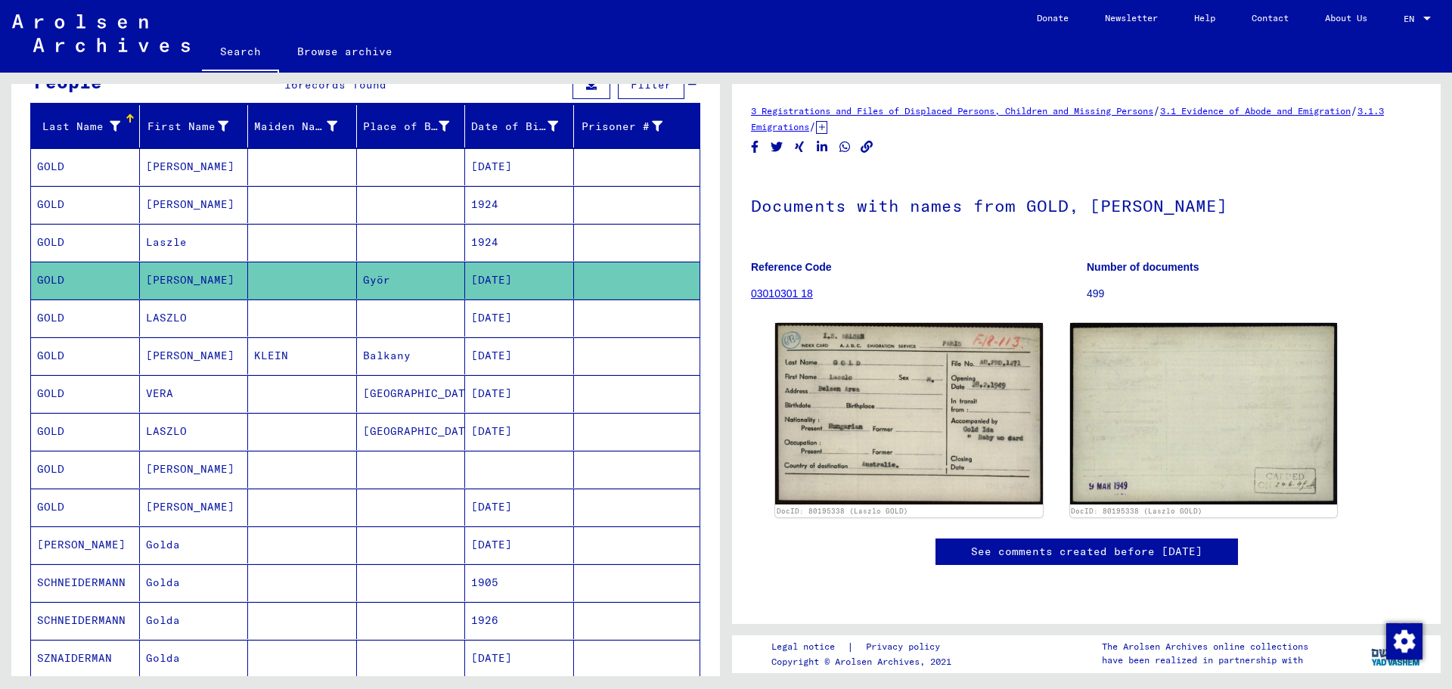
click at [400, 323] on mat-cell at bounding box center [411, 318] width 109 height 37
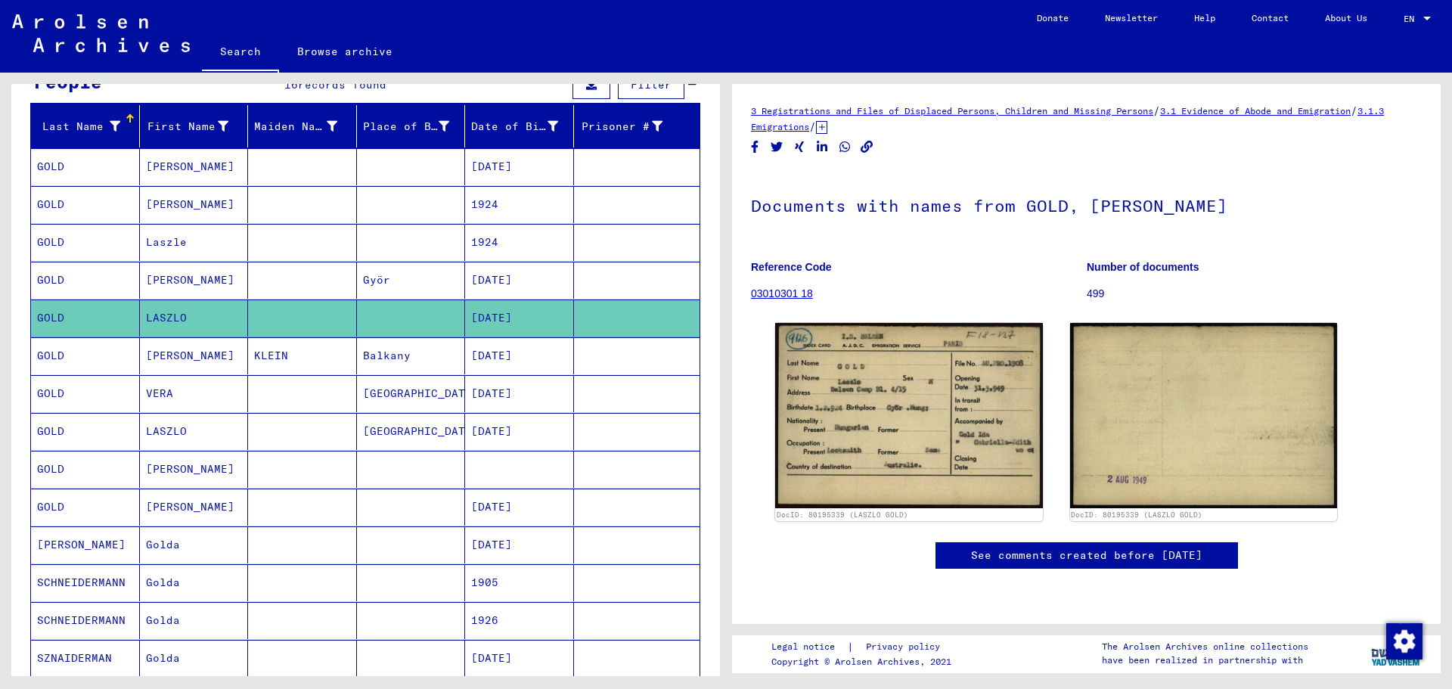
click at [401, 362] on mat-cell "Balkany" at bounding box center [411, 355] width 109 height 37
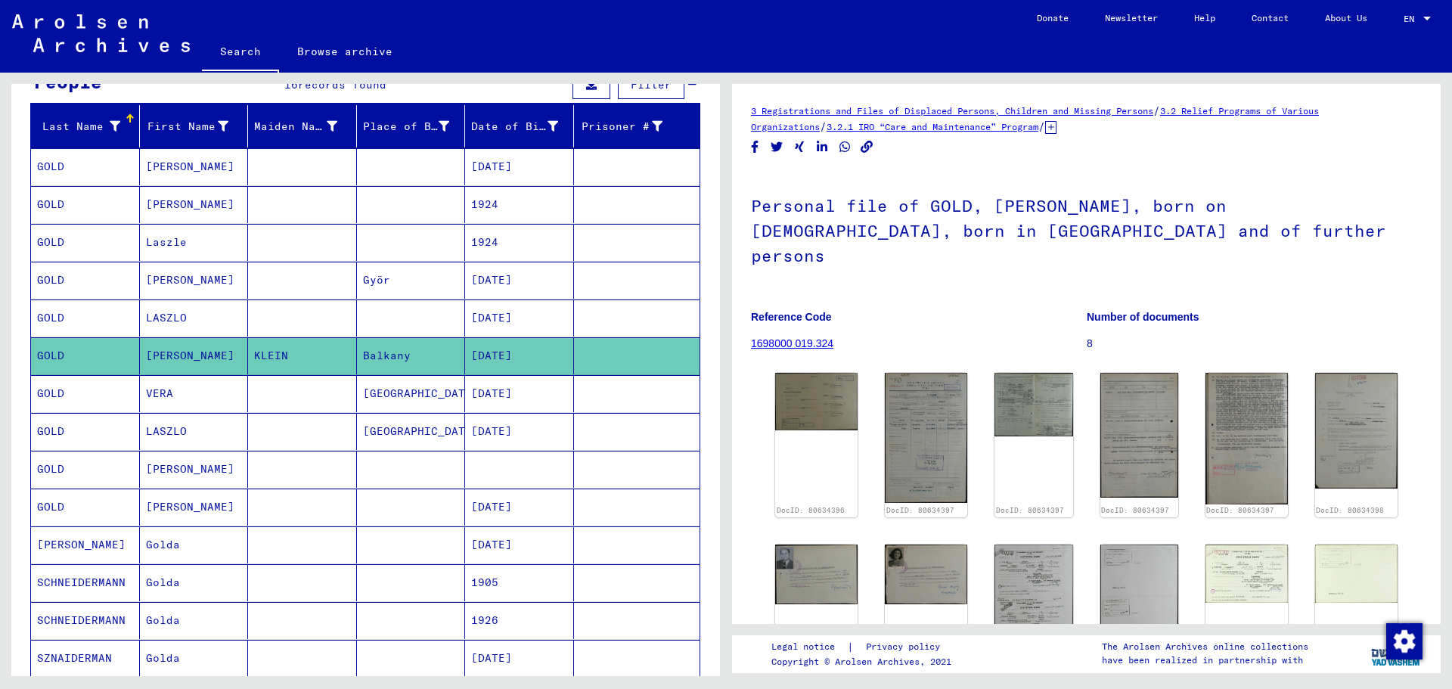
click at [393, 436] on mat-cell "[GEOGRAPHIC_DATA]" at bounding box center [411, 431] width 109 height 37
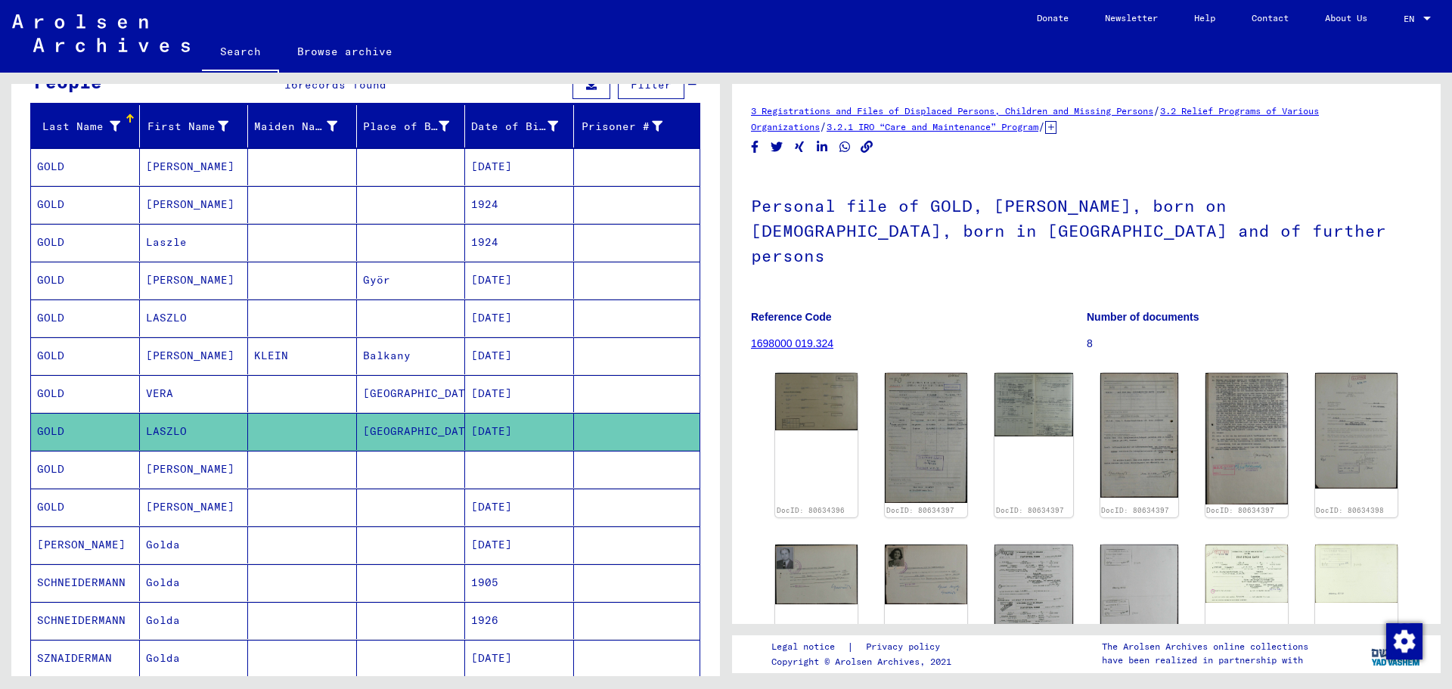
click at [395, 490] on mat-cell at bounding box center [411, 507] width 109 height 37
